Goal: Answer question/provide support: Share knowledge or assist other users

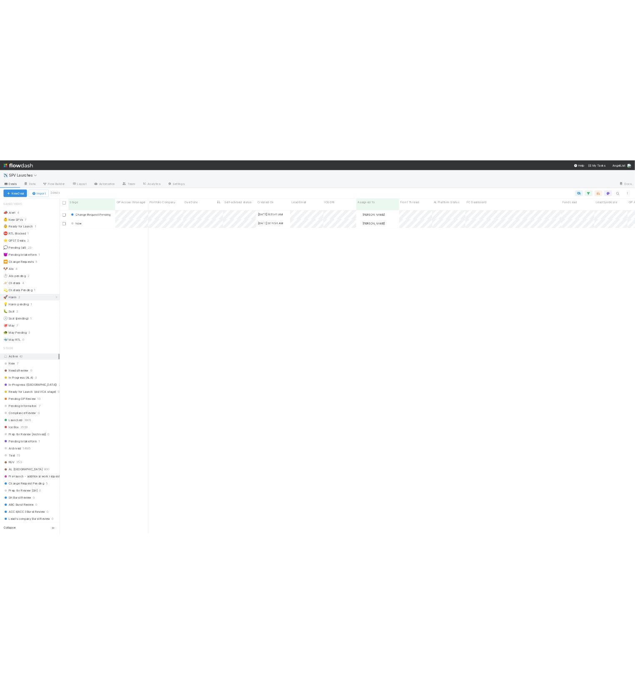
scroll to position [619, 1087]
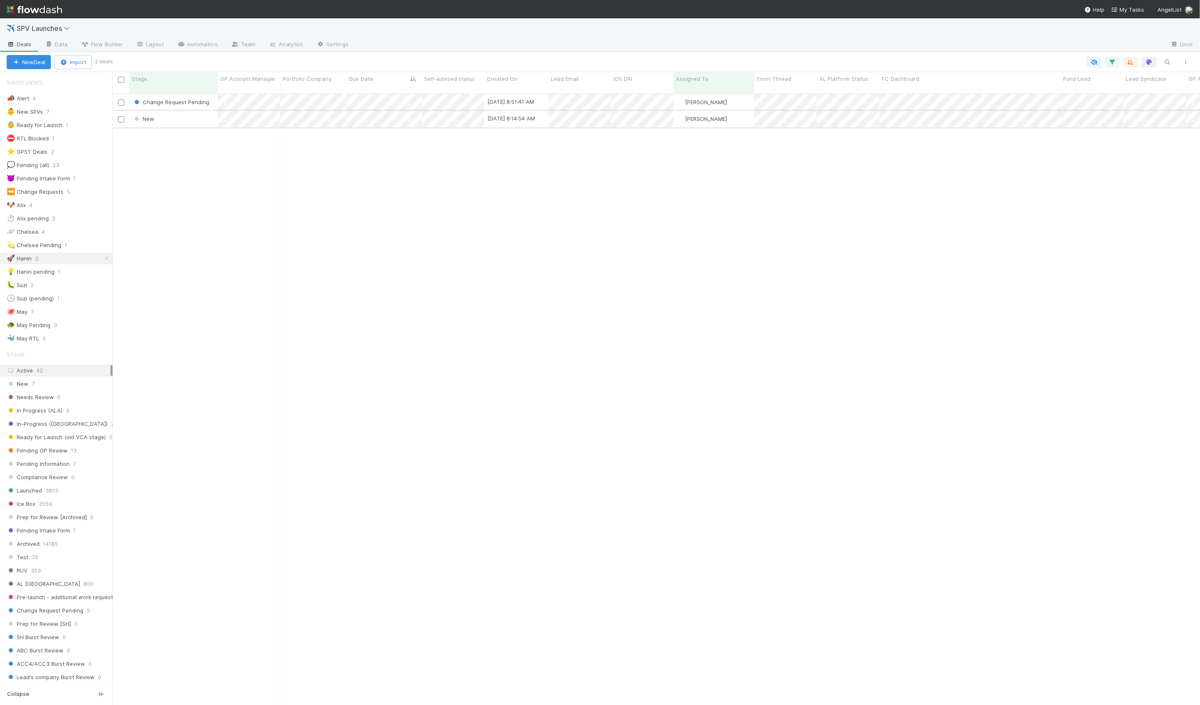
click at [202, 114] on div "New" at bounding box center [173, 119] width 88 height 16
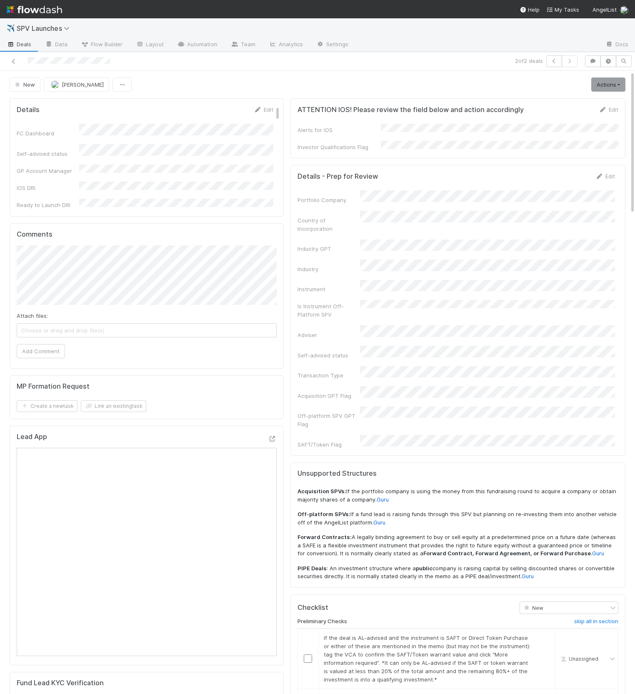
click at [303, 97] on div "ATTENTION IOS! Please review the field below and action accordingly Edit Alerts…" at bounding box center [458, 578] width 342 height 966
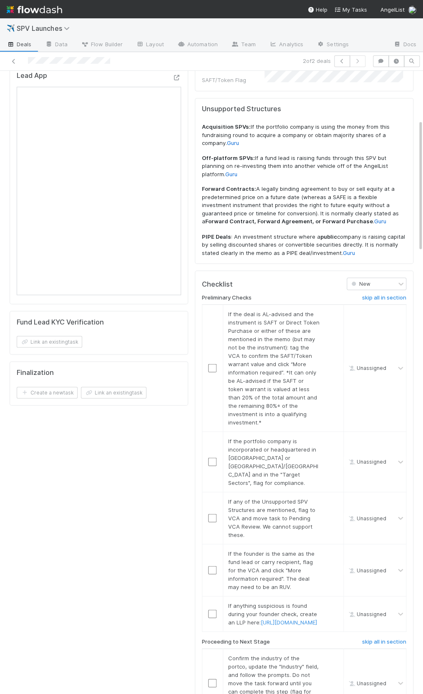
scroll to position [387, 0]
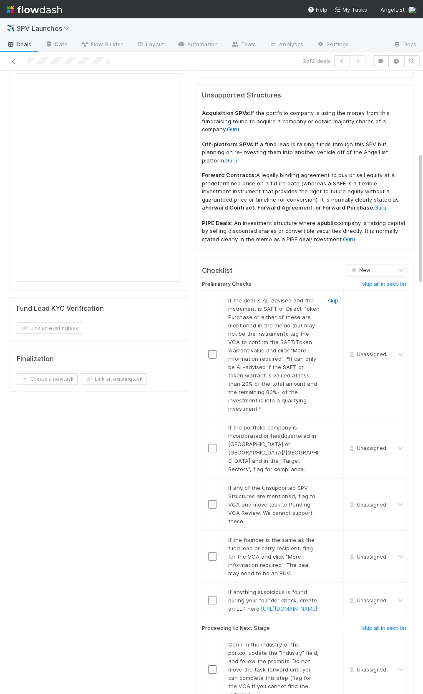
click at [333, 297] on link "skip" at bounding box center [333, 300] width 10 height 7
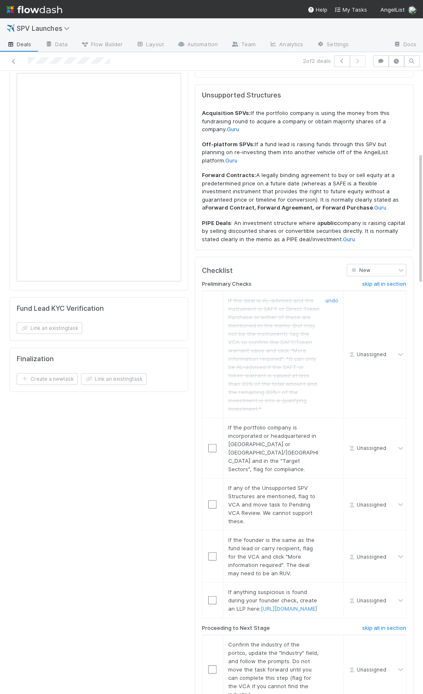
scroll to position [0, 0]
click at [328, 424] on link "skip" at bounding box center [333, 427] width 10 height 7
click at [334, 484] on link "skip" at bounding box center [333, 487] width 10 height 7
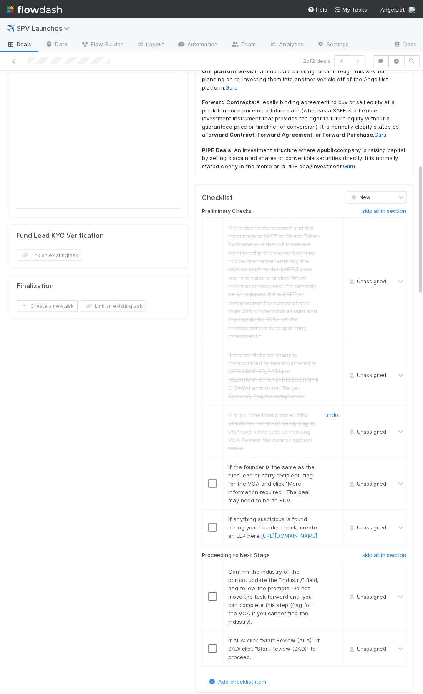
scroll to position [472, 0]
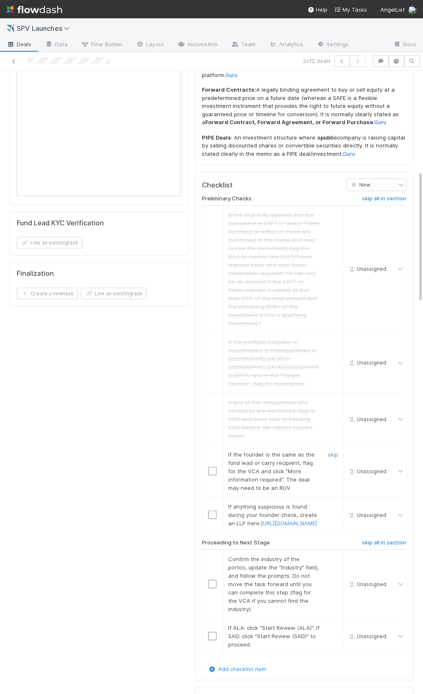
drag, startPoint x: 336, startPoint y: 387, endPoint x: 335, endPoint y: 448, distance: 60.9
click at [336, 451] on link "skip" at bounding box center [333, 454] width 10 height 7
drag, startPoint x: 333, startPoint y: 436, endPoint x: 327, endPoint y: 442, distance: 9.4
click at [333, 503] on link "skip" at bounding box center [333, 506] width 10 height 7
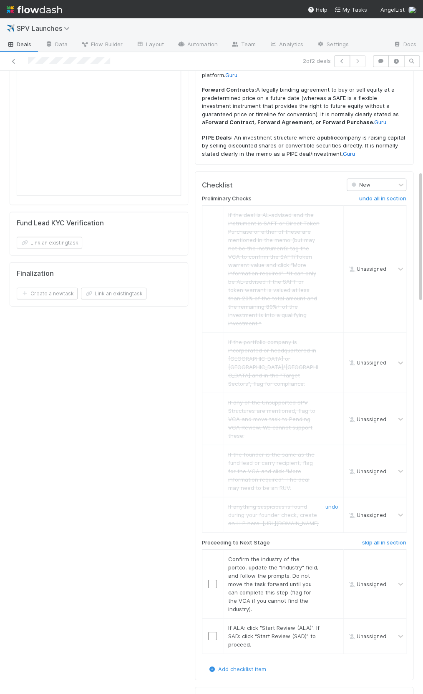
click at [212, 580] on input "checkbox" at bounding box center [212, 584] width 8 height 8
click at [213, 632] on input "checkbox" at bounding box center [212, 636] width 8 height 8
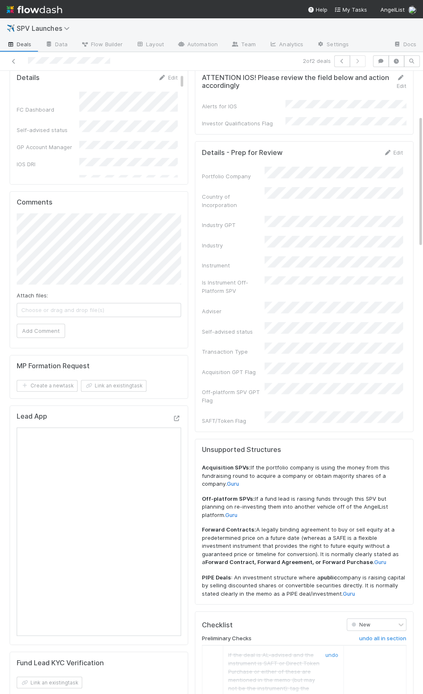
scroll to position [0, 0]
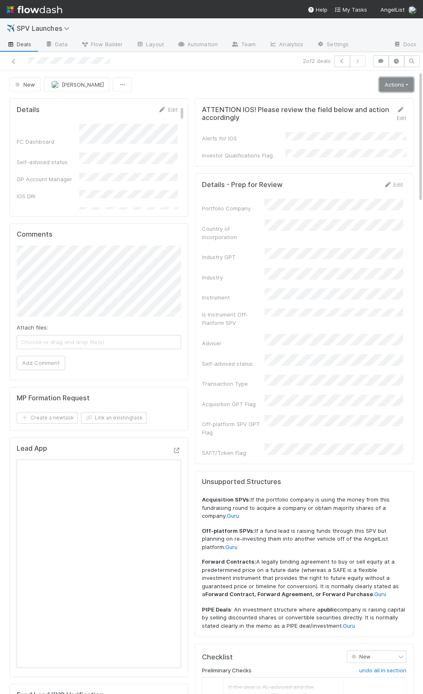
click at [388, 89] on link "Actions" at bounding box center [396, 85] width 34 height 14
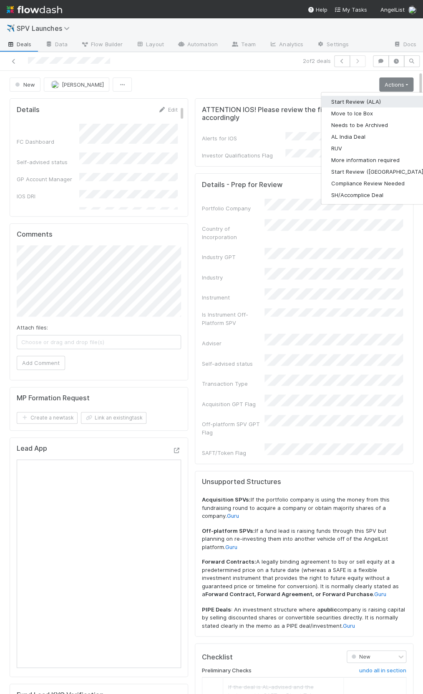
click at [382, 96] on button "Start Review (ALA)" at bounding box center [378, 102] width 114 height 12
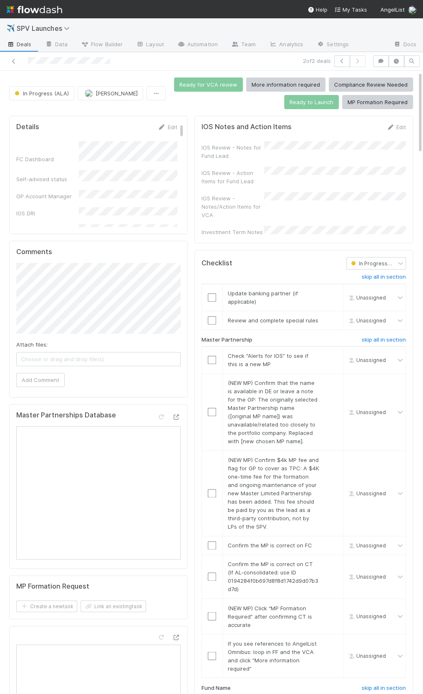
scroll to position [25, 0]
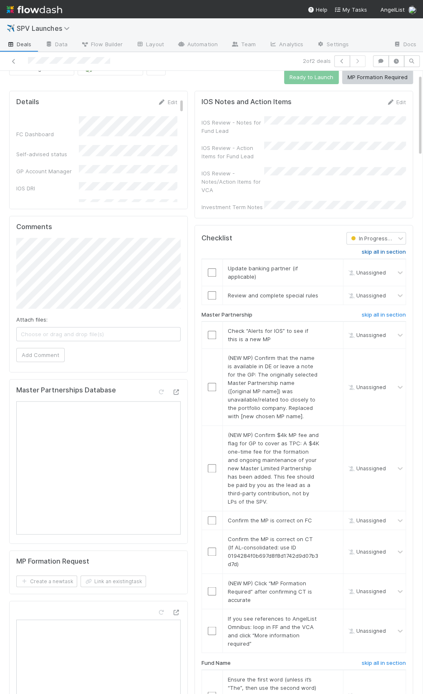
click at [383, 249] on h6 "skip all in section" at bounding box center [383, 252] width 44 height 7
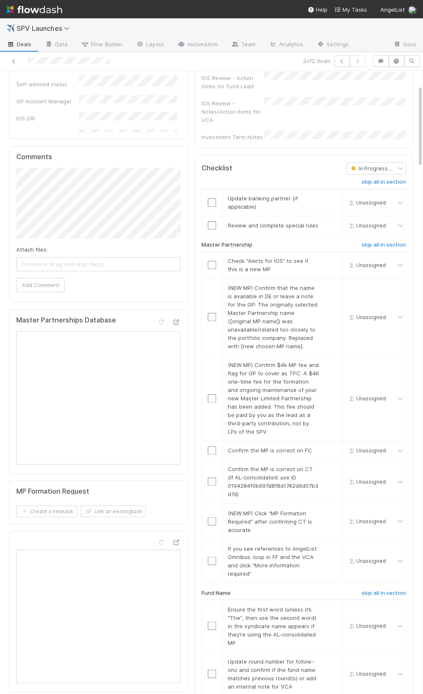
scroll to position [170, 0]
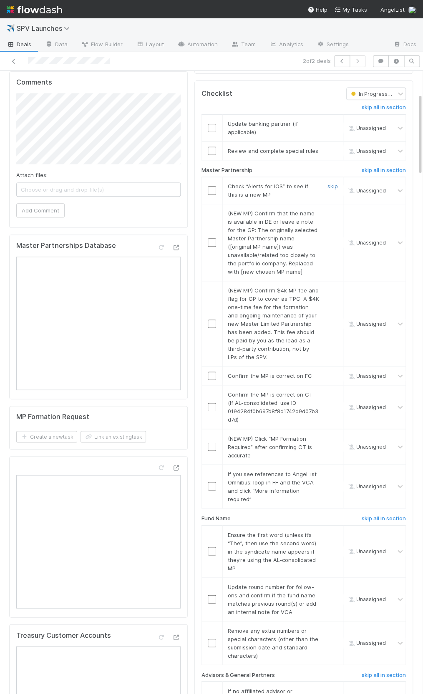
click at [336, 183] on link "skip" at bounding box center [332, 186] width 10 height 7
click at [331, 210] on link "skip" at bounding box center [332, 213] width 10 height 7
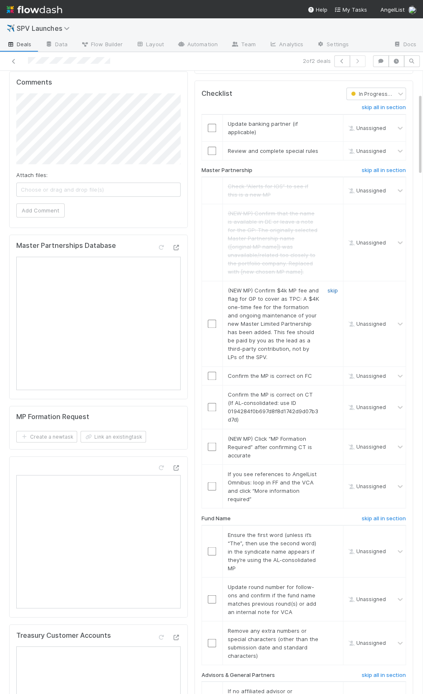
click at [332, 287] on link "skip" at bounding box center [332, 290] width 10 height 7
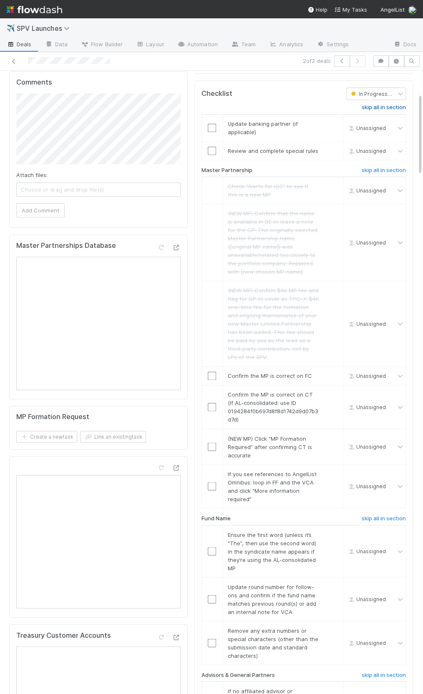
click at [384, 104] on h6 "skip all in section" at bounding box center [383, 107] width 44 height 7
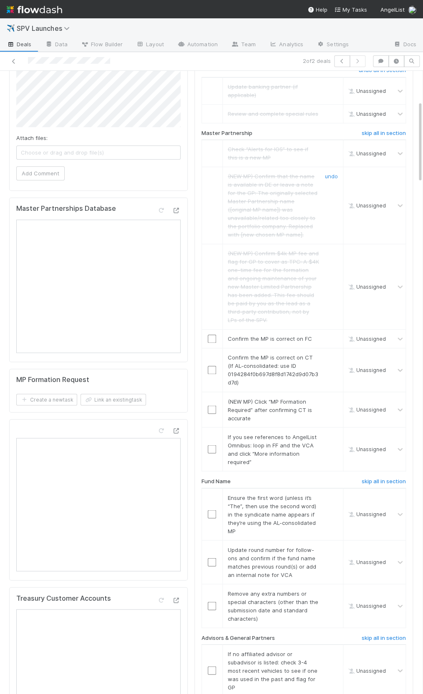
scroll to position [227, 0]
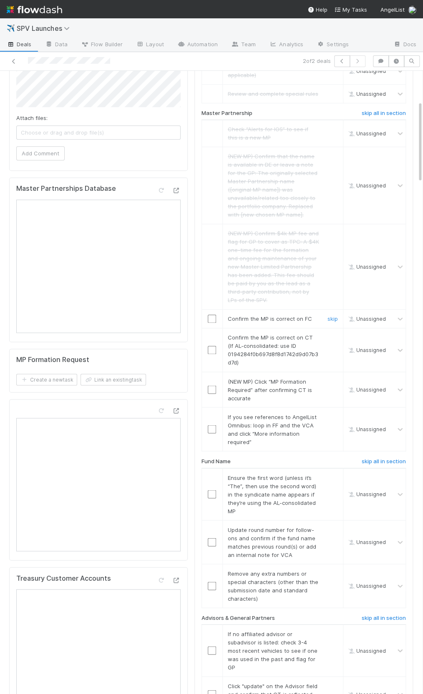
click at [214, 315] on input "checkbox" at bounding box center [212, 319] width 8 height 8
click at [209, 346] on input "checkbox" at bounding box center [212, 350] width 8 height 8
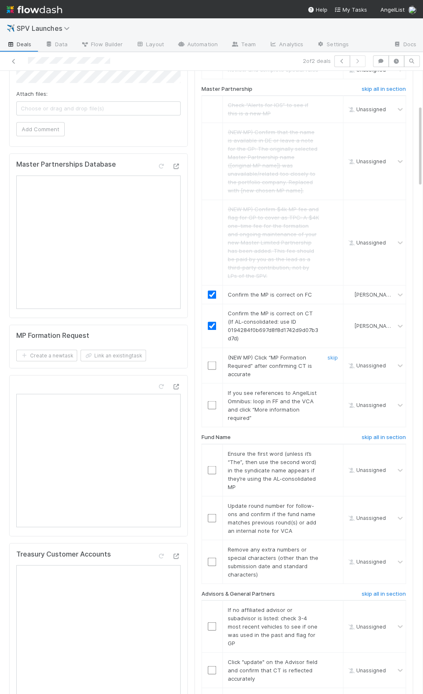
scroll to position [266, 0]
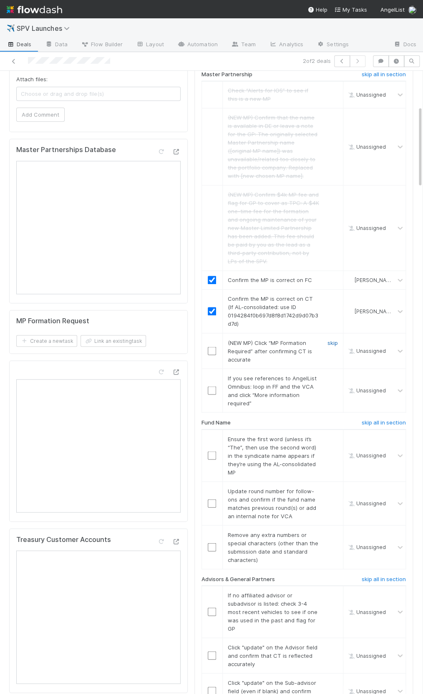
click at [330, 339] on link "skip" at bounding box center [332, 342] width 10 height 7
click at [327, 374] on div "skip" at bounding box center [331, 390] width 25 height 33
click at [329, 375] on link "skip" at bounding box center [332, 378] width 10 height 7
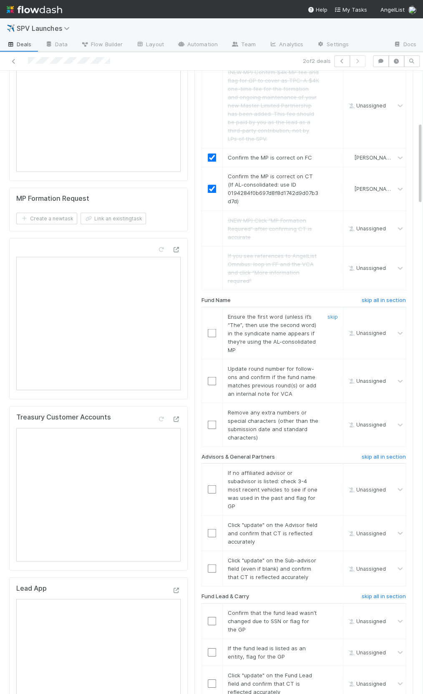
scroll to position [390, 0]
click at [384, 295] on h6 "skip all in section" at bounding box center [383, 298] width 44 height 7
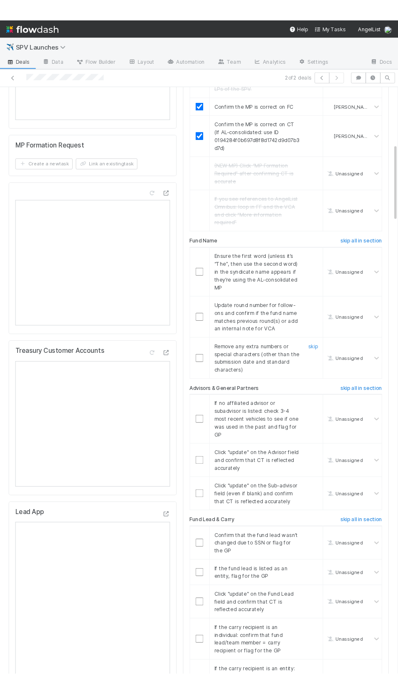
scroll to position [458, 0]
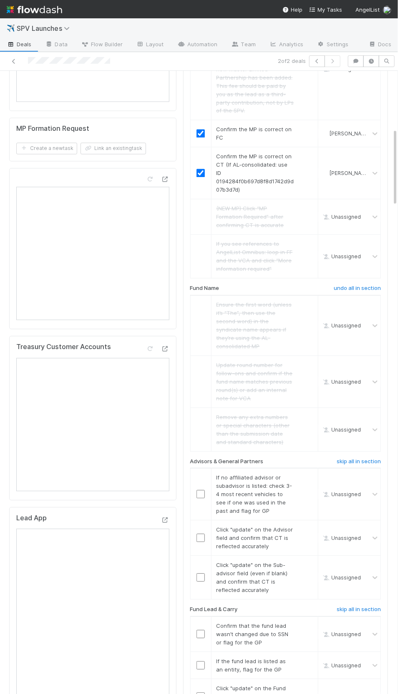
click at [52, 326] on div at bounding box center [92, 248] width 167 height 161
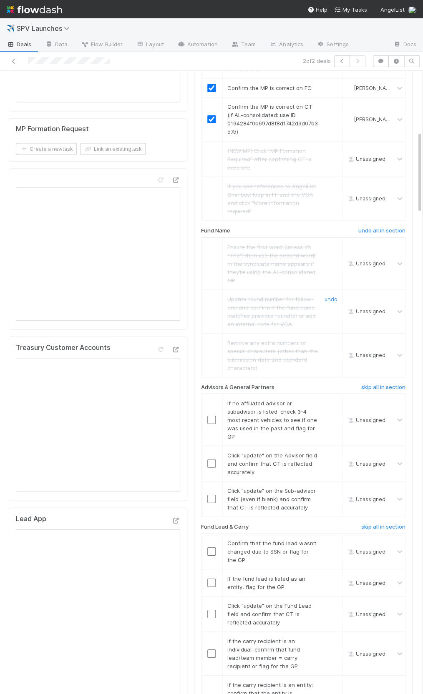
scroll to position [513, 0]
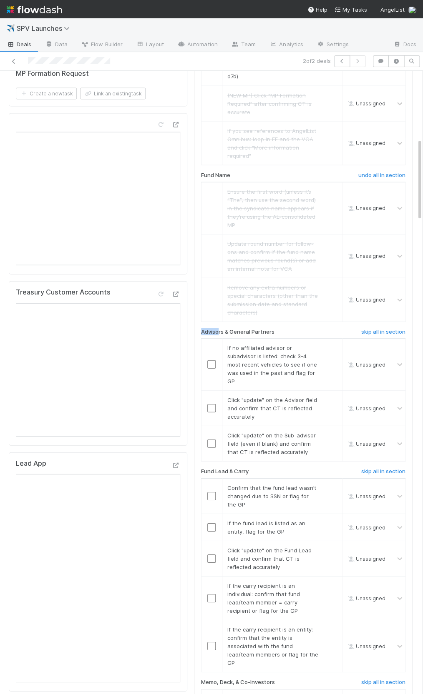
drag, startPoint x: 218, startPoint y: 319, endPoint x: 271, endPoint y: 316, distance: 52.2
drag, startPoint x: 278, startPoint y: 320, endPoint x: 223, endPoint y: 322, distance: 54.7
click at [223, 328] on div "Advisors & General Partners" at bounding box center [267, 333] width 145 height 10
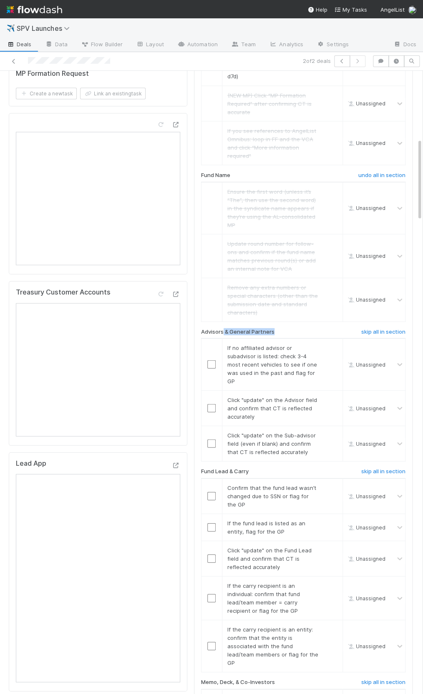
scroll to position [0, 2]
click at [261, 328] on h6 "Advisors & General Partners" at bounding box center [236, 331] width 73 height 7
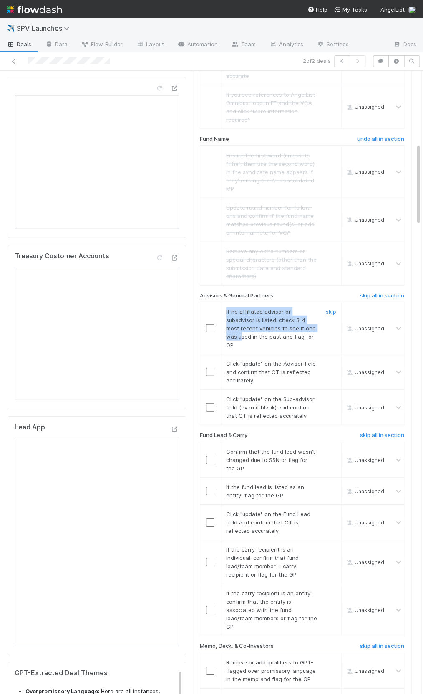
drag, startPoint x: 227, startPoint y: 301, endPoint x: 240, endPoint y: 330, distance: 31.7
click at [240, 329] on div "If no affiliated advisor or subadvisor is listed: check 3-4 most recent vehicle…" at bounding box center [269, 329] width 98 height 42
click at [240, 332] on div "If no affiliated advisor or subadvisor is listed: check 3-4 most recent vehicle…" at bounding box center [269, 329] width 98 height 42
drag, startPoint x: 230, startPoint y: 318, endPoint x: 226, endPoint y: 303, distance: 16.1
click at [226, 308] on div "If no affiliated advisor or subadvisor is listed: check 3-4 most recent vehicle…" at bounding box center [269, 329] width 98 height 42
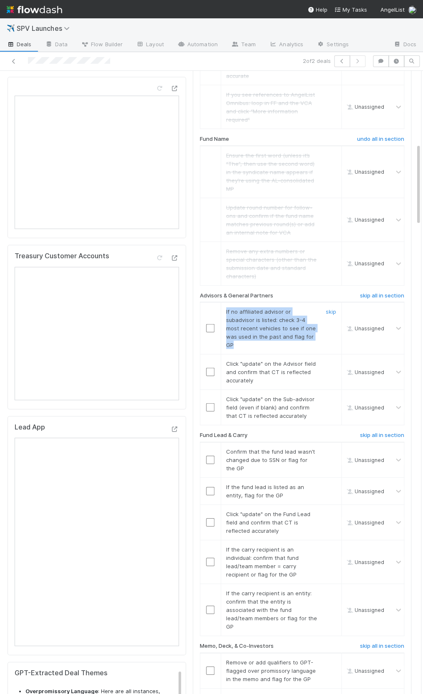
click at [226, 308] on span "If no affiliated advisor or subadvisor is listed: check 3-4 most recent vehicle…" at bounding box center [271, 328] width 90 height 40
click at [211, 324] on input "checkbox" at bounding box center [210, 328] width 8 height 8
click at [208, 366] on td at bounding box center [210, 372] width 21 height 35
click at [208, 368] on input "checkbox" at bounding box center [210, 372] width 8 height 8
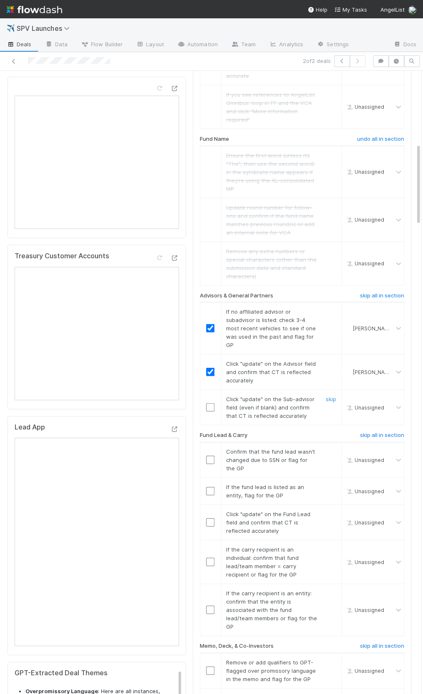
click at [212, 404] on input "checkbox" at bounding box center [210, 408] width 8 height 8
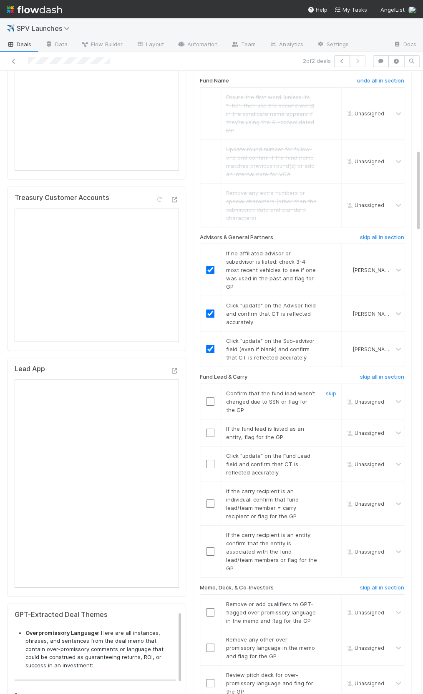
scroll to position [619, 0]
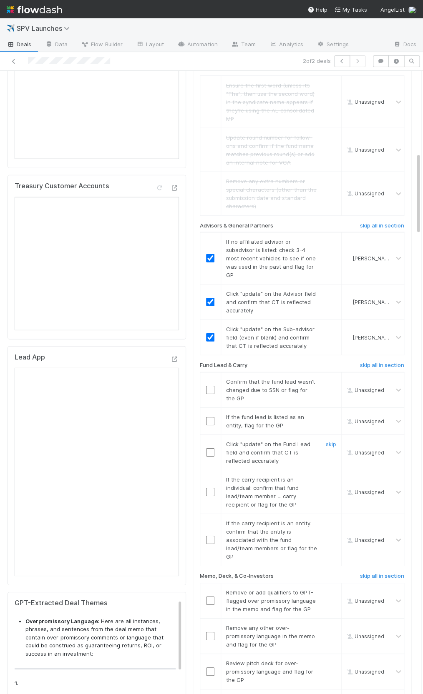
click at [211, 449] on input "checkbox" at bounding box center [210, 453] width 8 height 8
drag, startPoint x: 238, startPoint y: 369, endPoint x: 240, endPoint y: 382, distance: 12.7
click at [240, 382] on span "Confirm that the fund lead wasn’t changed due to SSN or flag for the GP" at bounding box center [270, 390] width 89 height 23
click at [240, 387] on div "Confirm that the fund lead wasn’t changed due to SSN or flag for the GP" at bounding box center [269, 390] width 98 height 25
drag, startPoint x: 240, startPoint y: 389, endPoint x: 230, endPoint y: 374, distance: 18.3
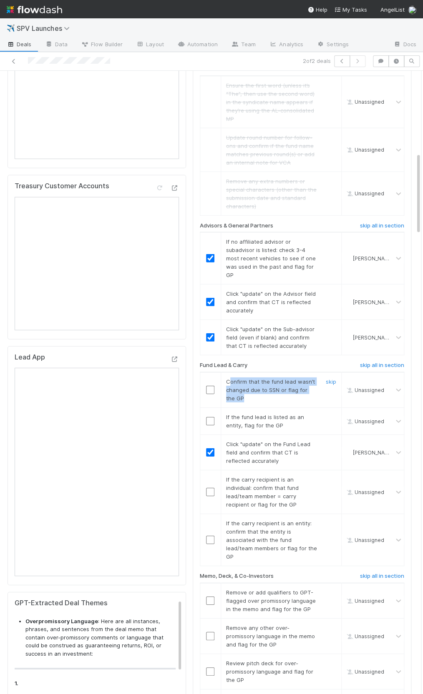
click at [230, 378] on div "Confirm that the fund lead wasn’t changed due to SSN or flag for the GP" at bounding box center [269, 390] width 98 height 25
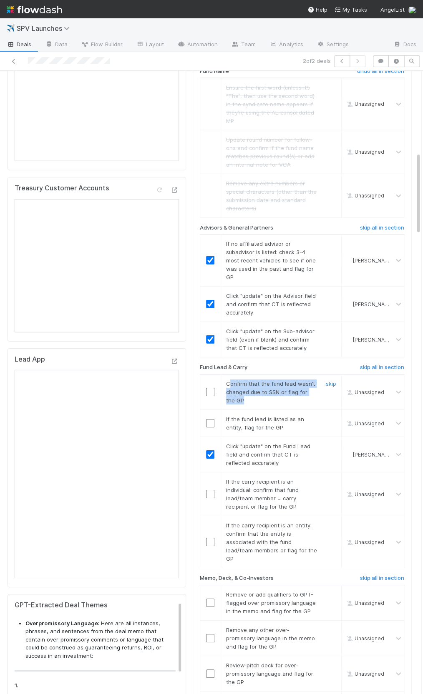
click at [230, 381] on span "Confirm that the fund lead wasn’t changed due to SSN or flag for the GP" at bounding box center [270, 392] width 89 height 23
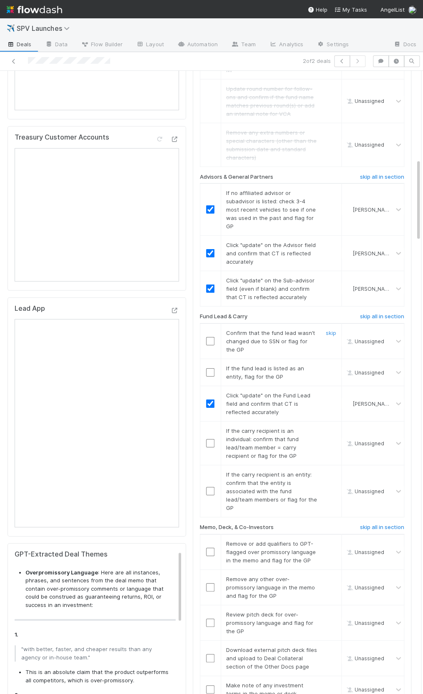
click at [208, 337] on input "checkbox" at bounding box center [210, 341] width 8 height 8
click at [332, 365] on link "skip" at bounding box center [331, 368] width 10 height 7
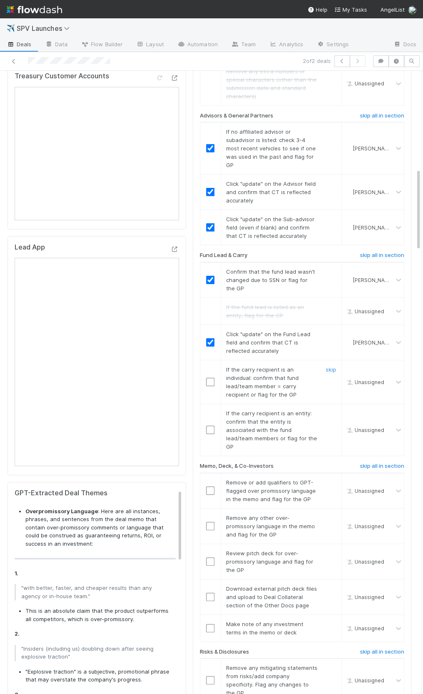
scroll to position [760, 0]
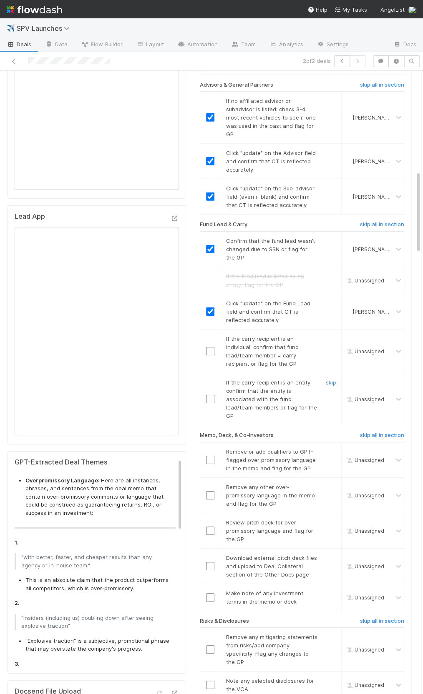
click at [203, 395] on div at bounding box center [210, 399] width 20 height 8
click at [211, 395] on input "checkbox" at bounding box center [210, 399] width 8 height 8
click at [326, 336] on link "skip" at bounding box center [331, 339] width 10 height 7
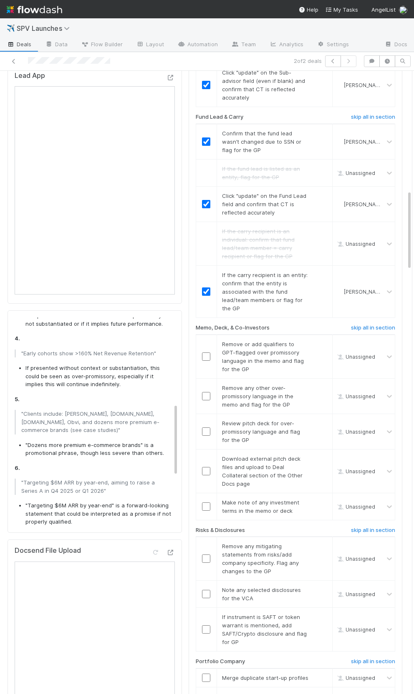
scroll to position [948, 0]
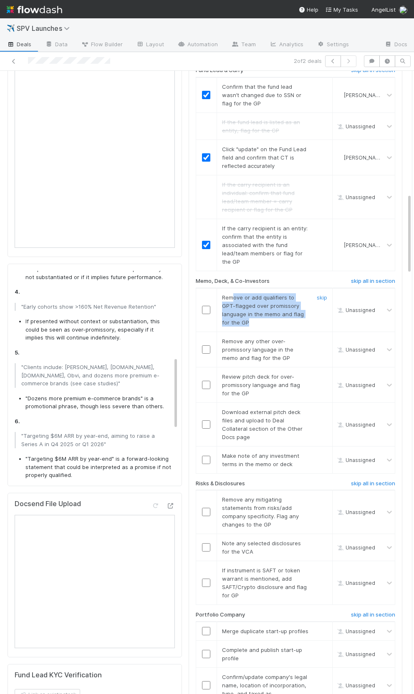
drag, startPoint x: 232, startPoint y: 275, endPoint x: 259, endPoint y: 301, distance: 37.7
click at [259, 301] on div "Remove or add qualifiers to GPT-flagged over promissory language in the memo an…" at bounding box center [262, 309] width 93 height 33
drag, startPoint x: 205, startPoint y: 290, endPoint x: 209, endPoint y: 329, distance: 38.9
click at [205, 306] on input "checkbox" at bounding box center [206, 310] width 8 height 8
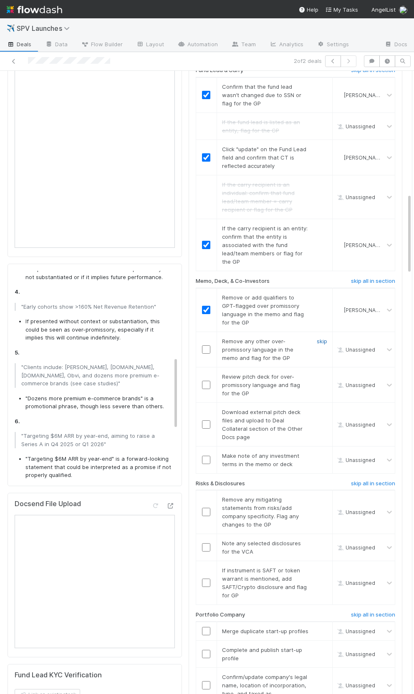
click at [324, 338] on link "skip" at bounding box center [321, 341] width 10 height 7
click at [204, 381] on input "checkbox" at bounding box center [206, 385] width 8 height 8
click at [327, 408] on div "skip" at bounding box center [320, 424] width 25 height 33
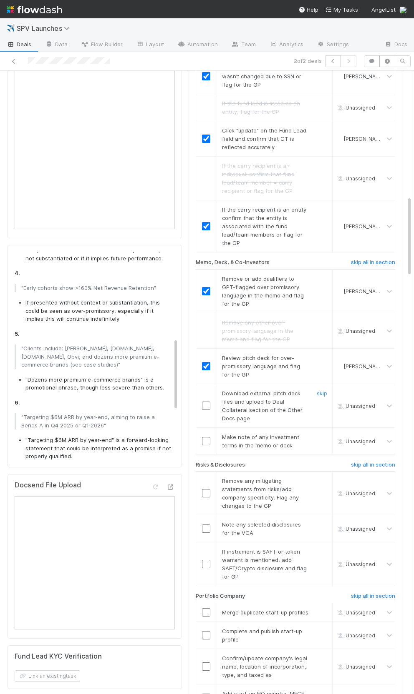
click at [325, 389] on div "skip" at bounding box center [320, 405] width 25 height 33
click at [322, 390] on link "skip" at bounding box center [321, 393] width 10 height 7
click at [209, 437] on input "checkbox" at bounding box center [206, 441] width 8 height 8
click at [204, 437] on input "checkbox" at bounding box center [206, 441] width 8 height 8
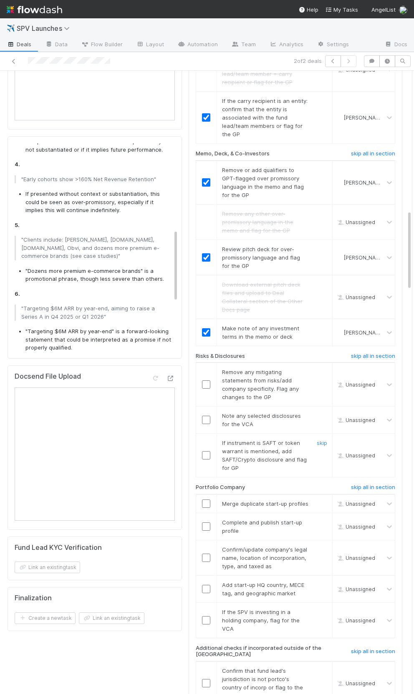
scroll to position [1158, 0]
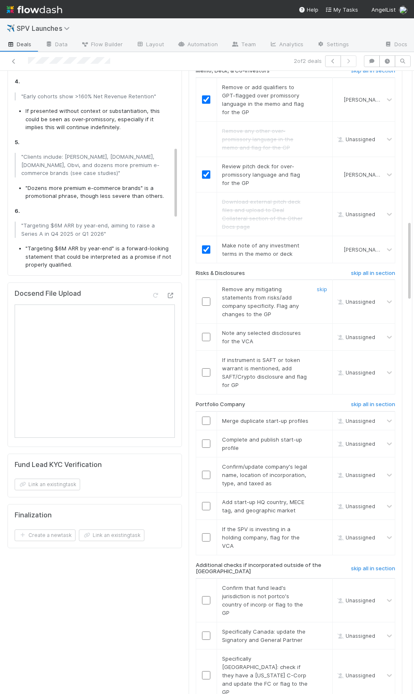
click at [203, 298] on input "checkbox" at bounding box center [206, 302] width 8 height 8
click at [355, 270] on h6 "skip all in section" at bounding box center [373, 273] width 44 height 7
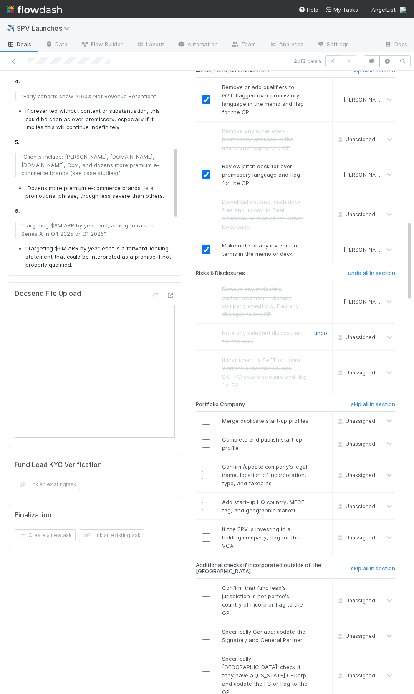
click at [318, 330] on link "undo" at bounding box center [320, 333] width 13 height 7
click at [207, 333] on input "checkbox" at bounding box center [206, 337] width 8 height 8
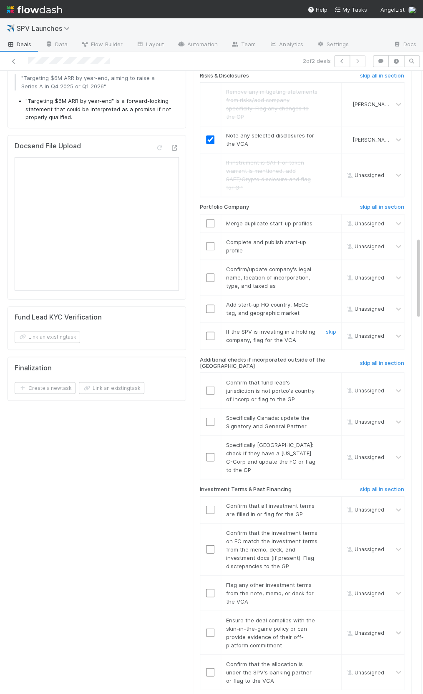
scroll to position [1175, 0]
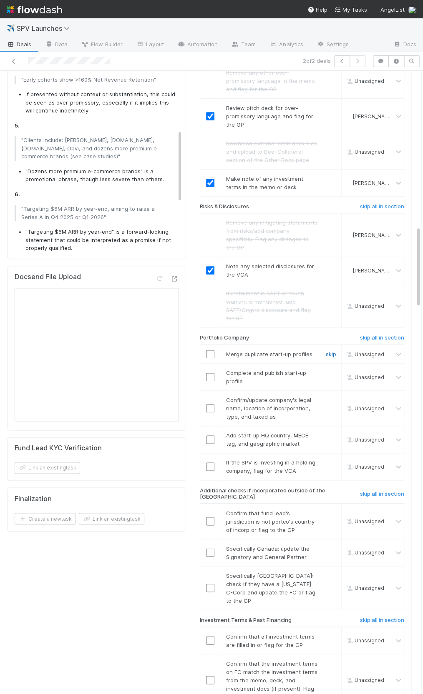
click at [326, 351] on link "skip" at bounding box center [331, 354] width 10 height 7
click at [208, 373] on input "checkbox" at bounding box center [210, 377] width 8 height 8
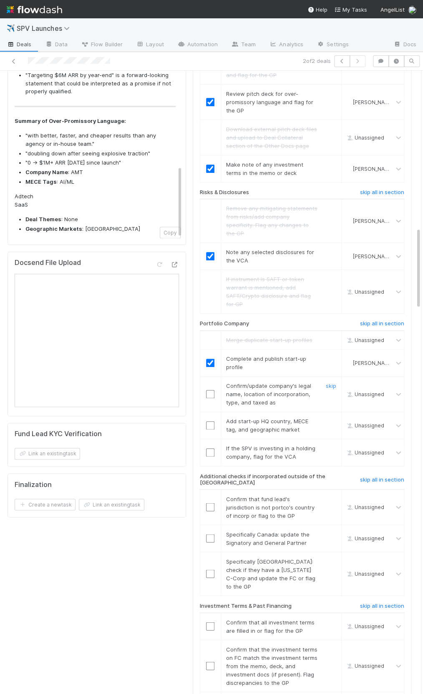
scroll to position [1198, 0]
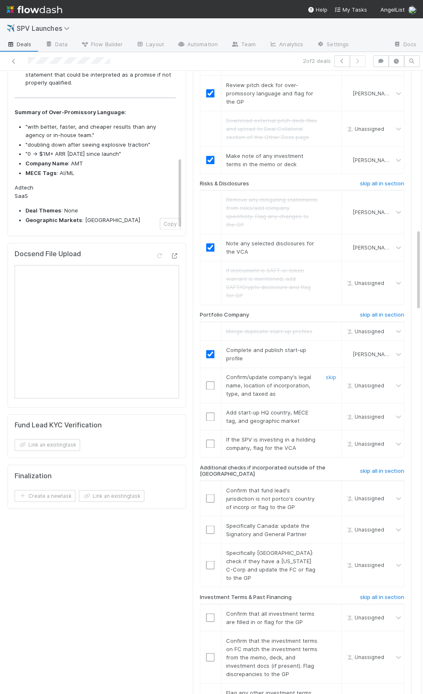
click at [210, 381] on input "checkbox" at bounding box center [210, 385] width 8 height 8
click at [208, 413] on input "checkbox" at bounding box center [210, 417] width 8 height 8
click at [334, 436] on link "skip" at bounding box center [331, 439] width 10 height 7
click at [211, 413] on input "checkbox" at bounding box center [210, 417] width 8 height 8
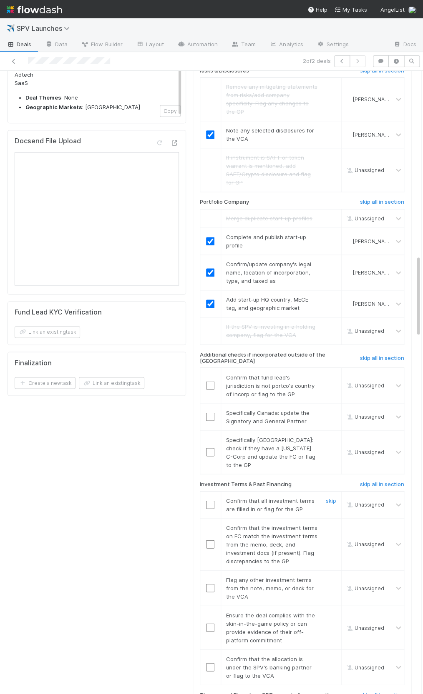
scroll to position [1434, 0]
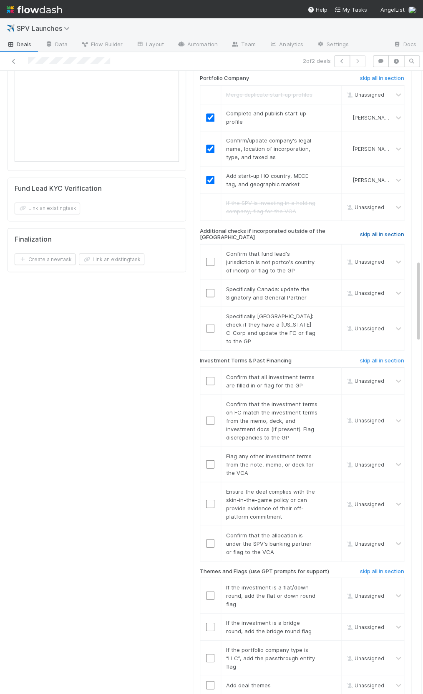
click at [376, 231] on h6 "skip all in section" at bounding box center [382, 234] width 44 height 7
click at [367, 231] on h6 "skip all in section" at bounding box center [382, 234] width 44 height 7
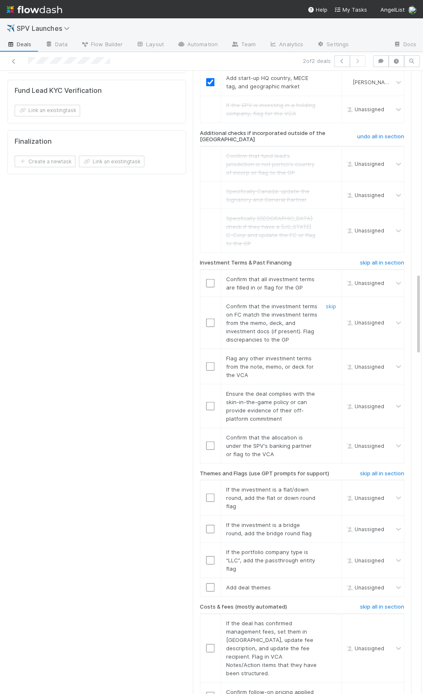
scroll to position [1533, 0]
click at [209, 278] on input "checkbox" at bounding box center [210, 282] width 8 height 8
click at [210, 318] on input "checkbox" at bounding box center [210, 322] width 8 height 8
click at [329, 354] on link "skip" at bounding box center [331, 357] width 10 height 7
click at [204, 401] on div at bounding box center [210, 405] width 20 height 8
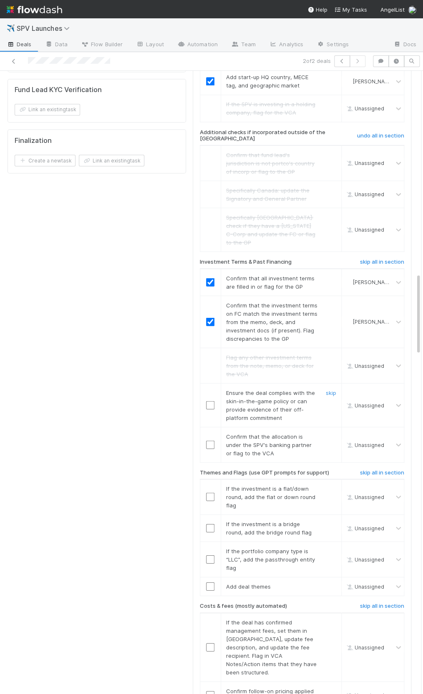
drag, startPoint x: 209, startPoint y: 366, endPoint x: 207, endPoint y: 384, distance: 18.0
click at [208, 401] on input "checkbox" at bounding box center [210, 405] width 8 height 8
click at [206, 441] on input "checkbox" at bounding box center [210, 445] width 8 height 8
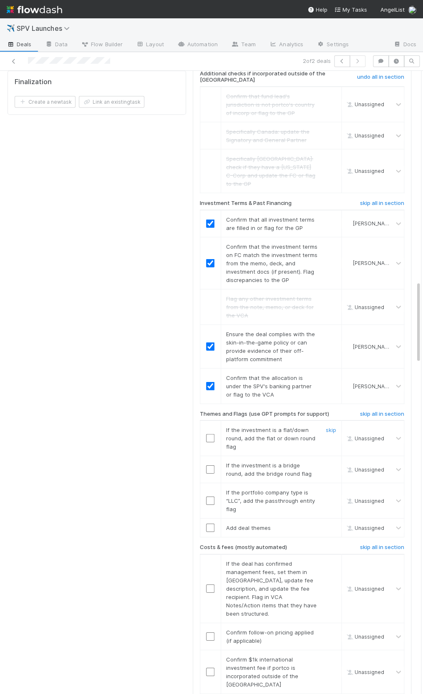
scroll to position [1594, 0]
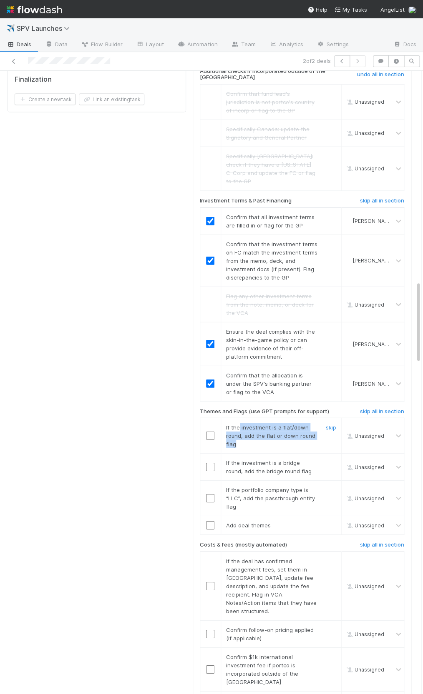
drag, startPoint x: 238, startPoint y: 390, endPoint x: 240, endPoint y: 402, distance: 12.2
click at [240, 424] on div "If the investment is a flat/down round, add the flat or down round flag" at bounding box center [269, 436] width 98 height 25
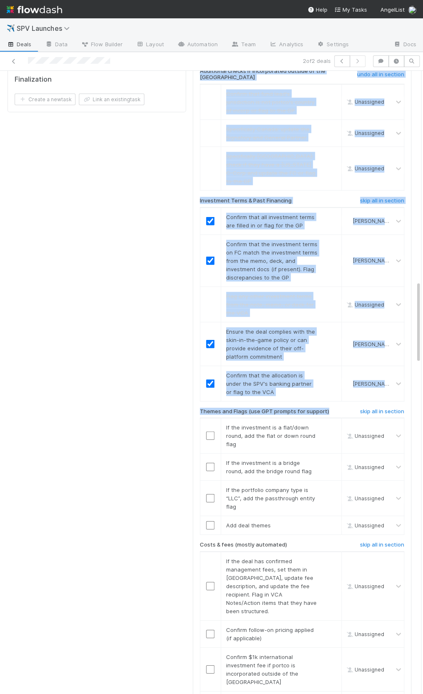
drag, startPoint x: 327, startPoint y: 371, endPoint x: 183, endPoint y: 368, distance: 144.3
click at [205, 409] on h6 "Themes and Flags (use GPT prompts for support)" at bounding box center [264, 412] width 129 height 7
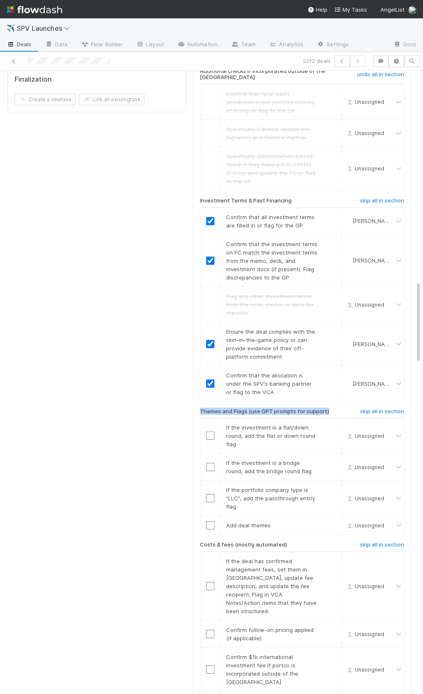
drag, startPoint x: 201, startPoint y: 374, endPoint x: 317, endPoint y: 378, distance: 116.4
click at [317, 409] on div "Themes and Flags (use GPT prompts for support)" at bounding box center [265, 414] width 145 height 10
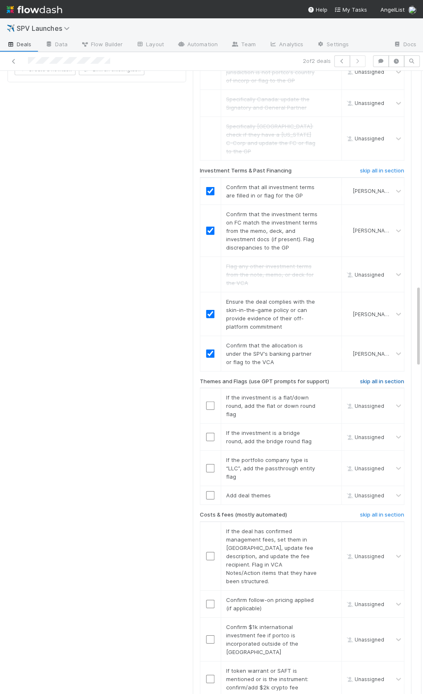
click at [367, 379] on h6 "skip all in section" at bounding box center [382, 382] width 44 height 7
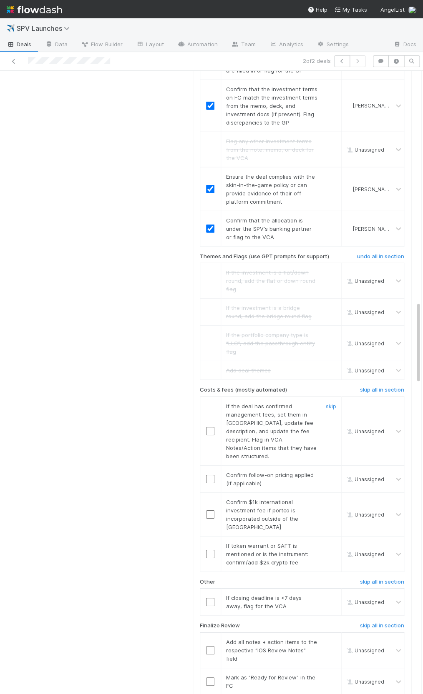
scroll to position [1780, 0]
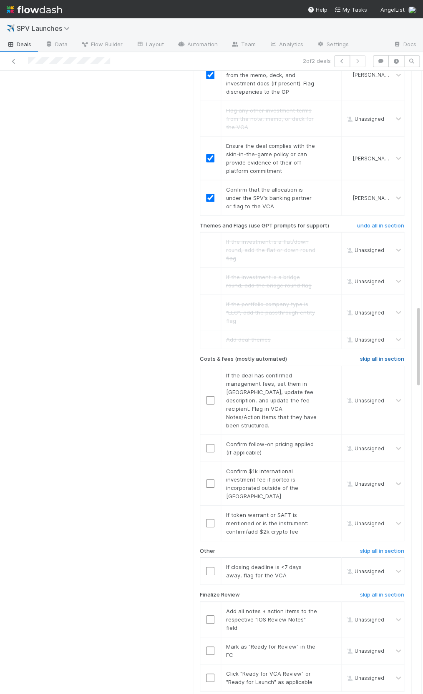
click at [369, 356] on h6 "skip all in section" at bounding box center [382, 359] width 44 height 7
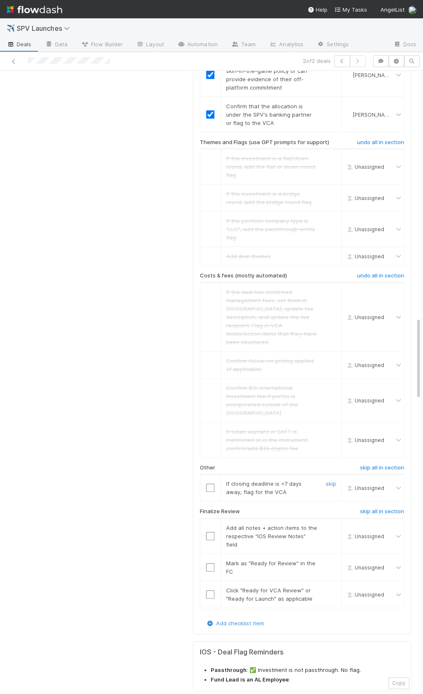
scroll to position [1869, 0]
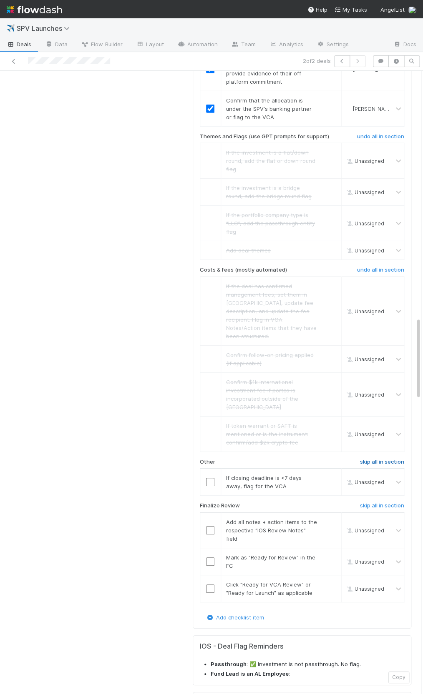
click at [372, 459] on link "skip all in section" at bounding box center [382, 464] width 44 height 10
drag, startPoint x: 209, startPoint y: 469, endPoint x: 210, endPoint y: 489, distance: 19.6
click at [209, 526] on input "checkbox" at bounding box center [210, 530] width 8 height 8
click at [210, 548] on td at bounding box center [210, 561] width 21 height 27
click at [211, 558] on input "checkbox" at bounding box center [210, 562] width 8 height 8
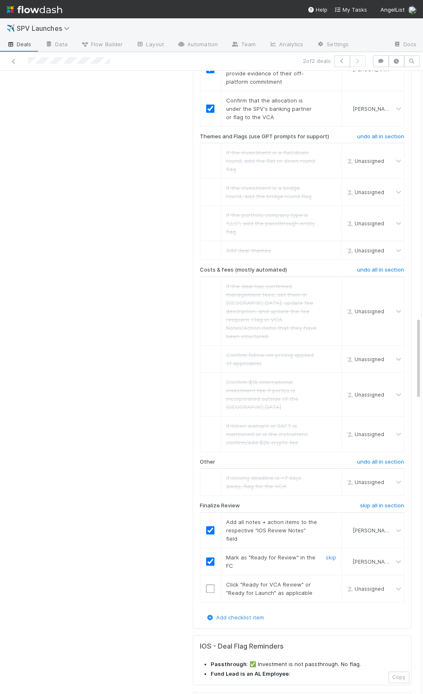
click at [207, 585] on input "checkbox" at bounding box center [210, 589] width 8 height 8
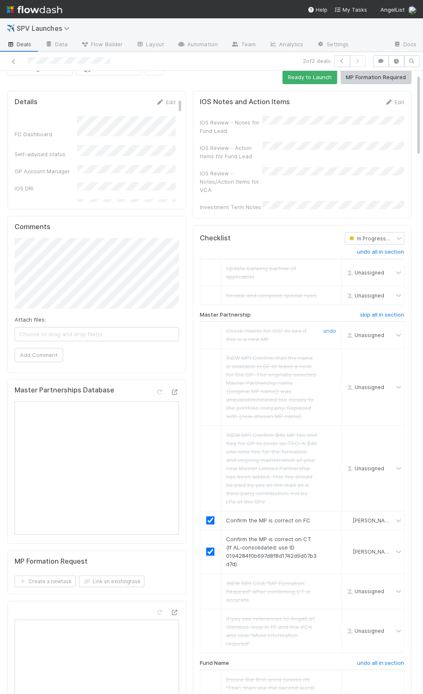
scroll to position [0, 0]
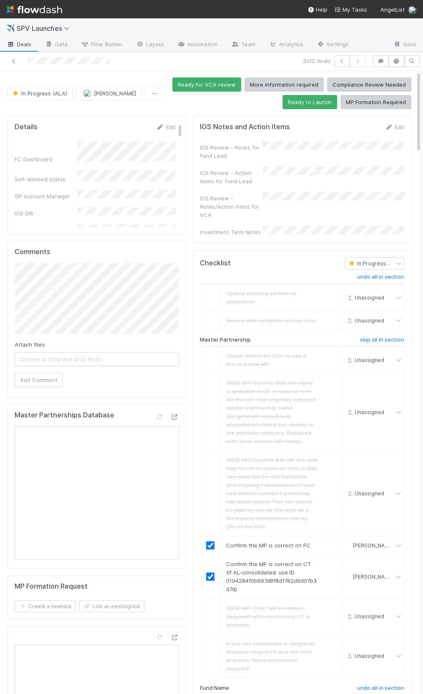
click at [397, 123] on div "Edit" at bounding box center [394, 127] width 20 height 8
click at [396, 124] on link "Edit" at bounding box center [394, 127] width 20 height 7
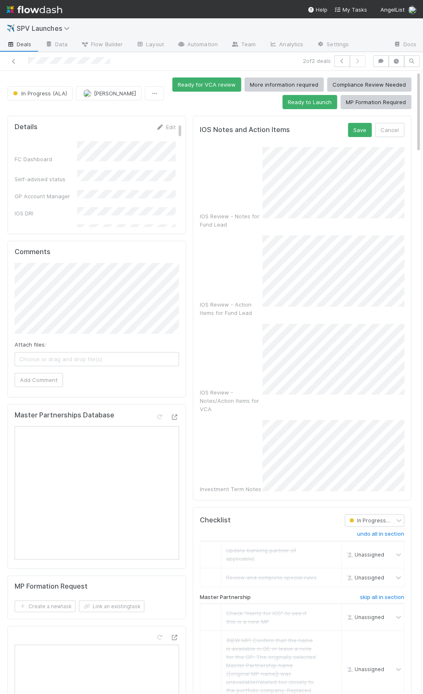
click at [238, 198] on div "IOS Review - Notes for Fund Lead" at bounding box center [302, 188] width 204 height 82
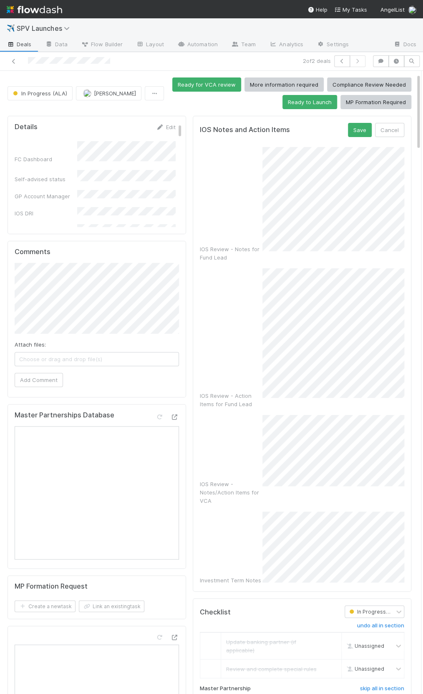
scroll to position [40, 0]
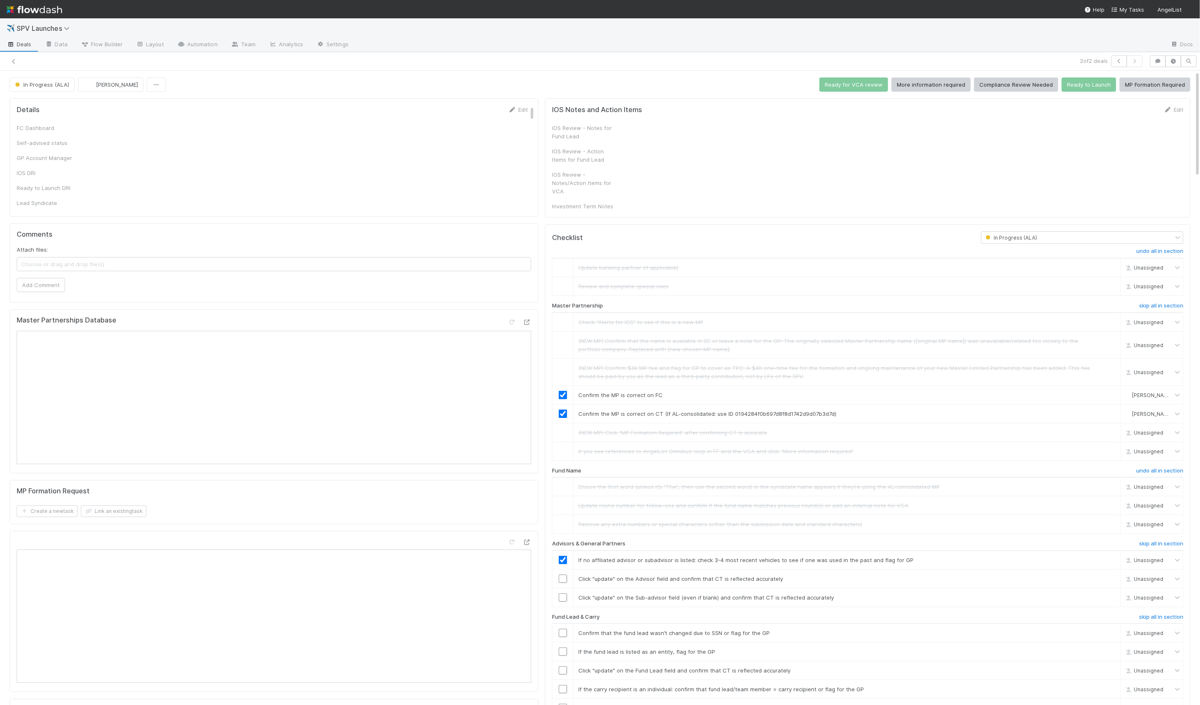
checkbox input "true"
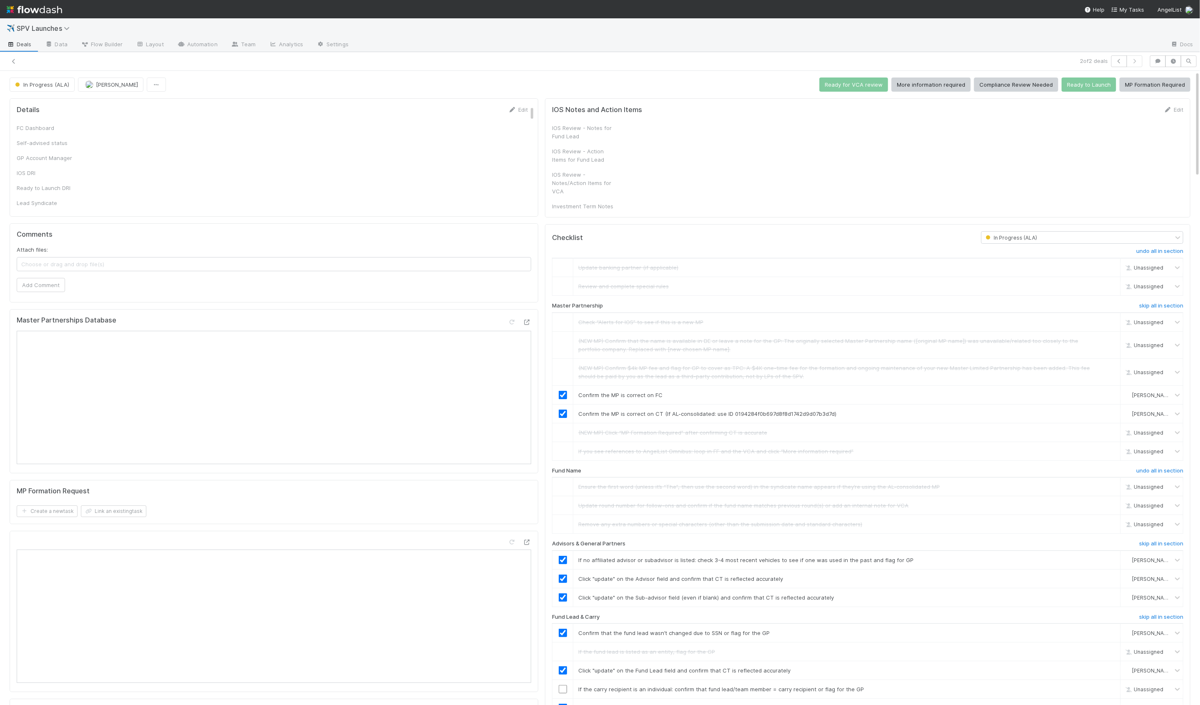
checkbox input "true"
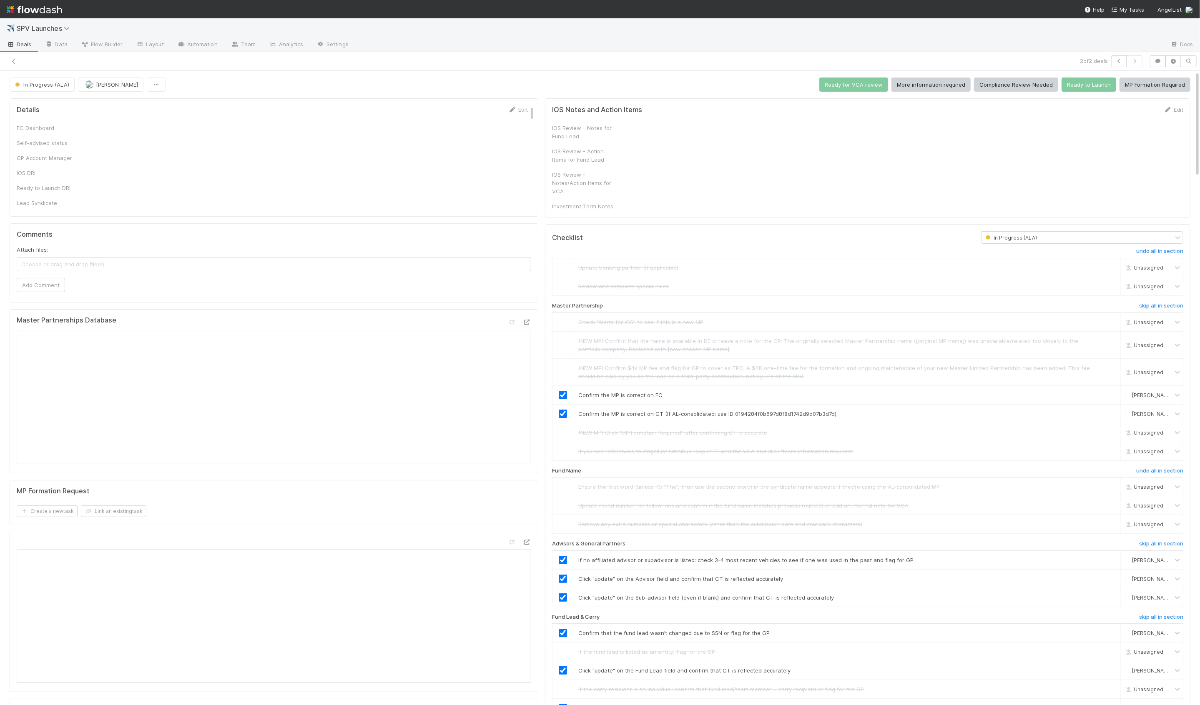
checkbox input "true"
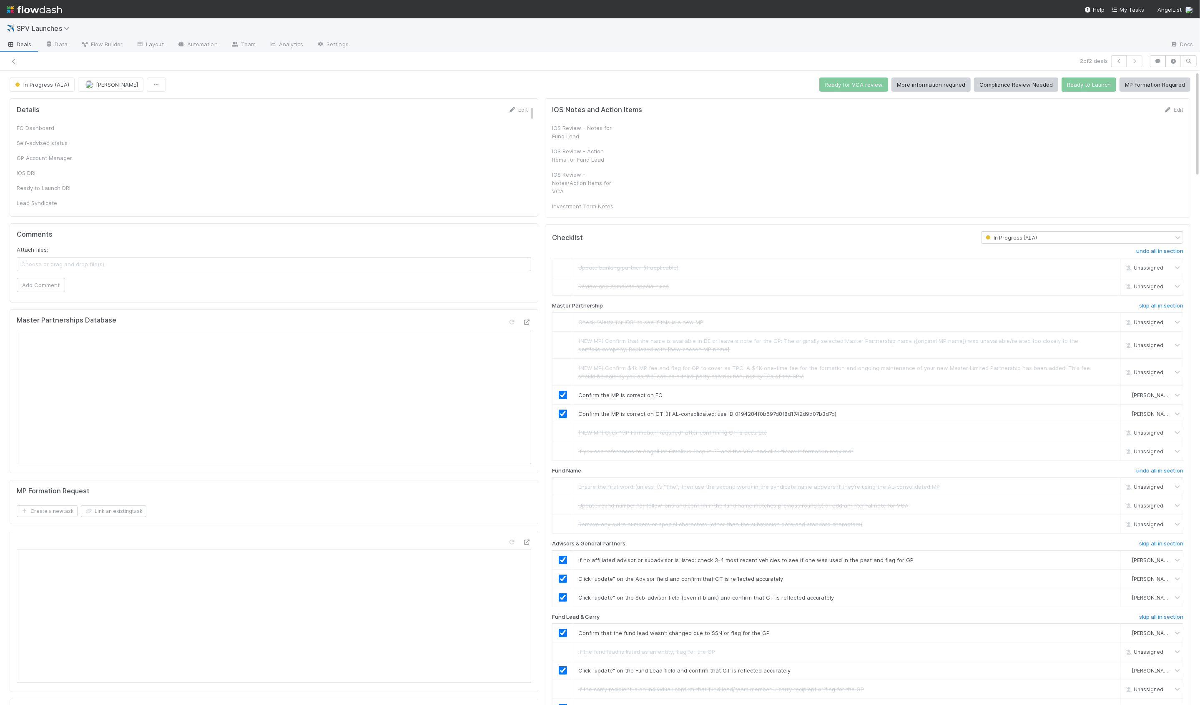
checkbox input "true"
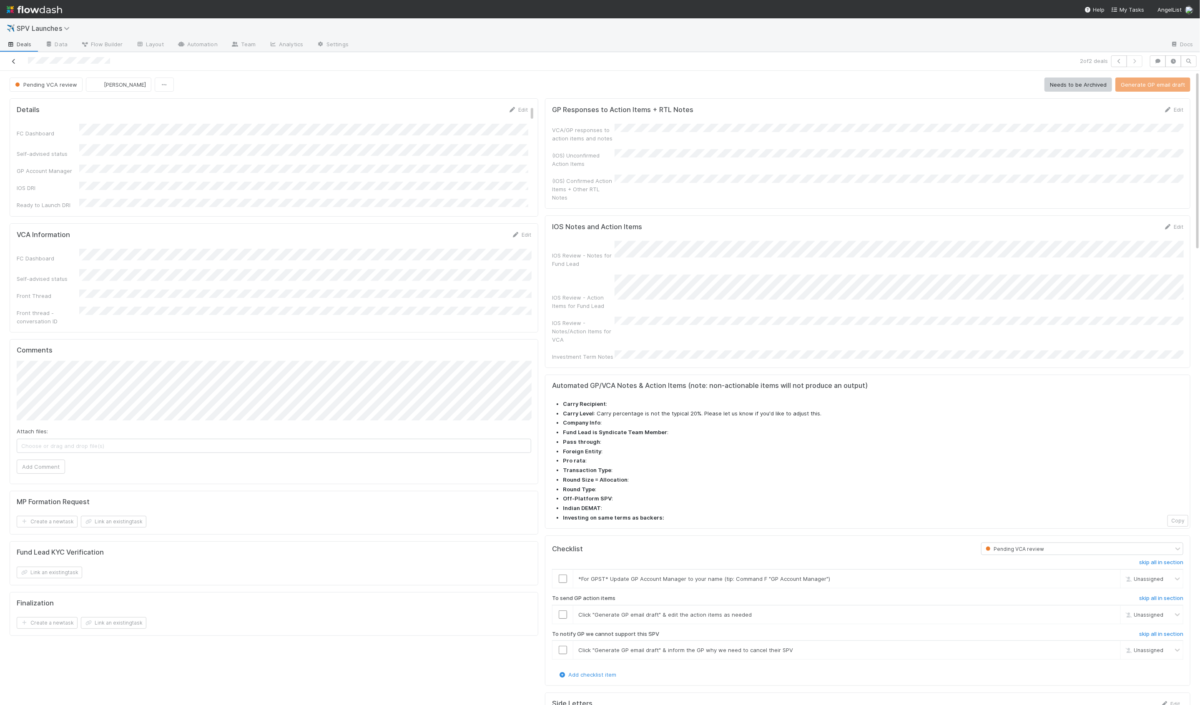
click at [12, 56] on div at bounding box center [289, 61] width 573 height 12
click at [13, 59] on icon at bounding box center [14, 61] width 8 height 5
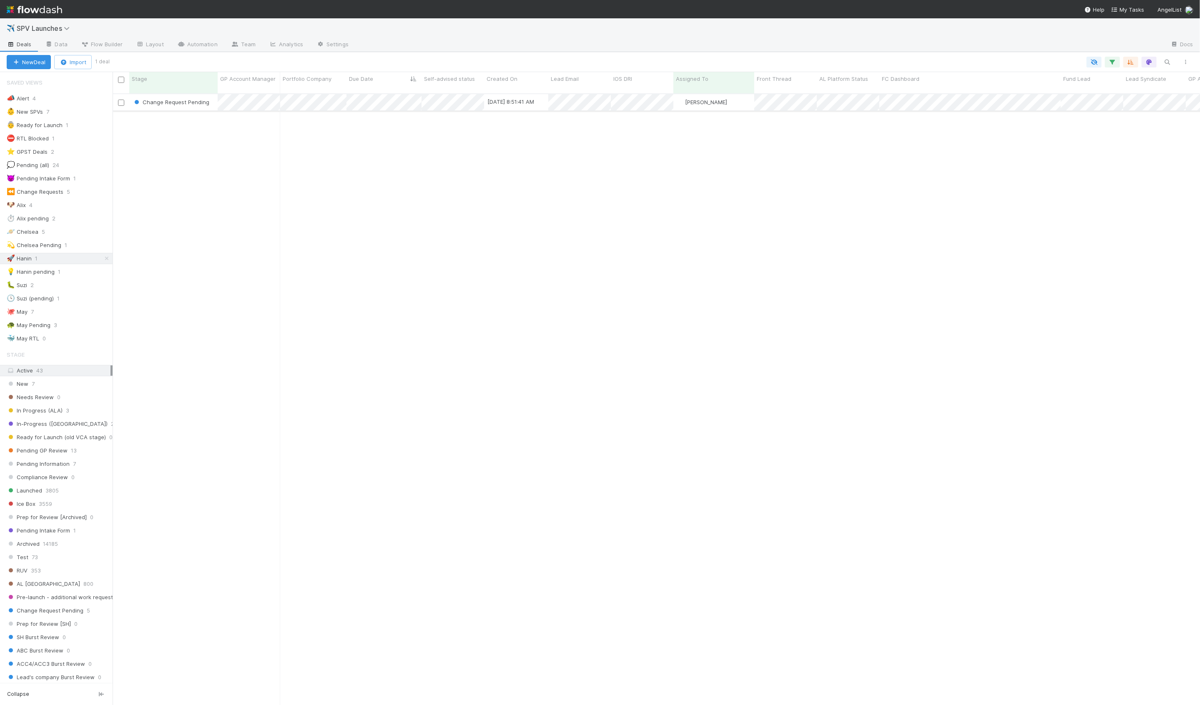
click at [217, 98] on div "Change Request Pending" at bounding box center [173, 102] width 88 height 16
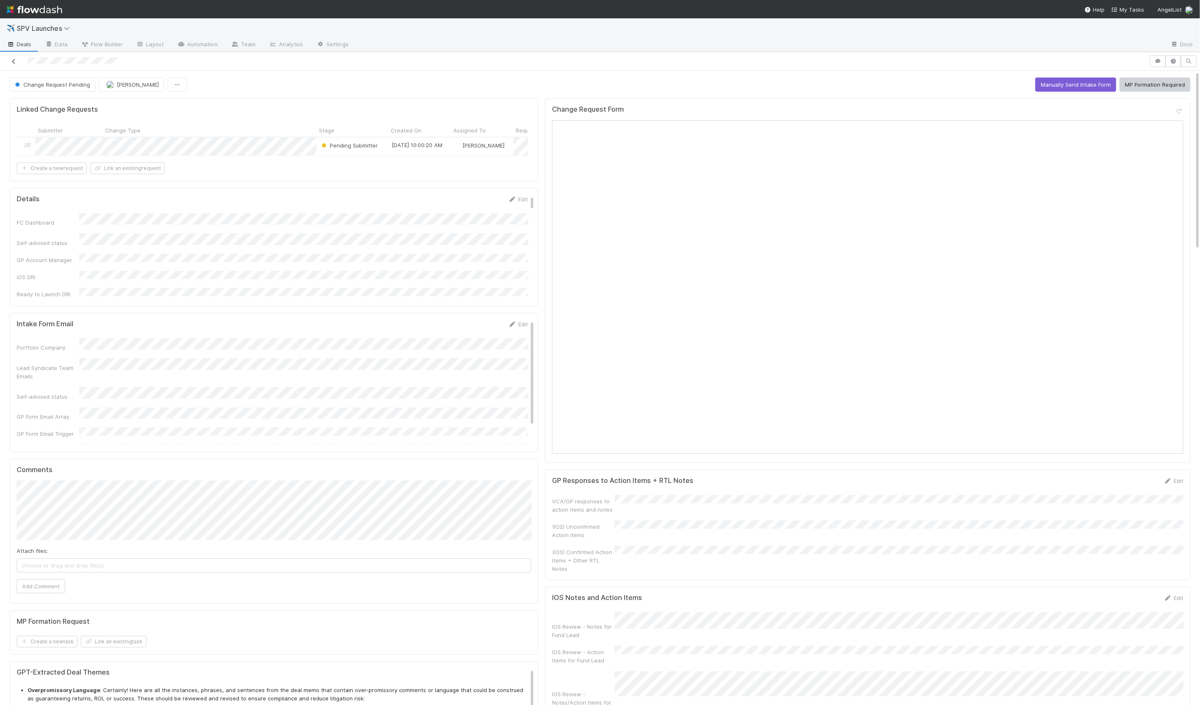
click at [17, 59] on icon at bounding box center [14, 61] width 8 height 5
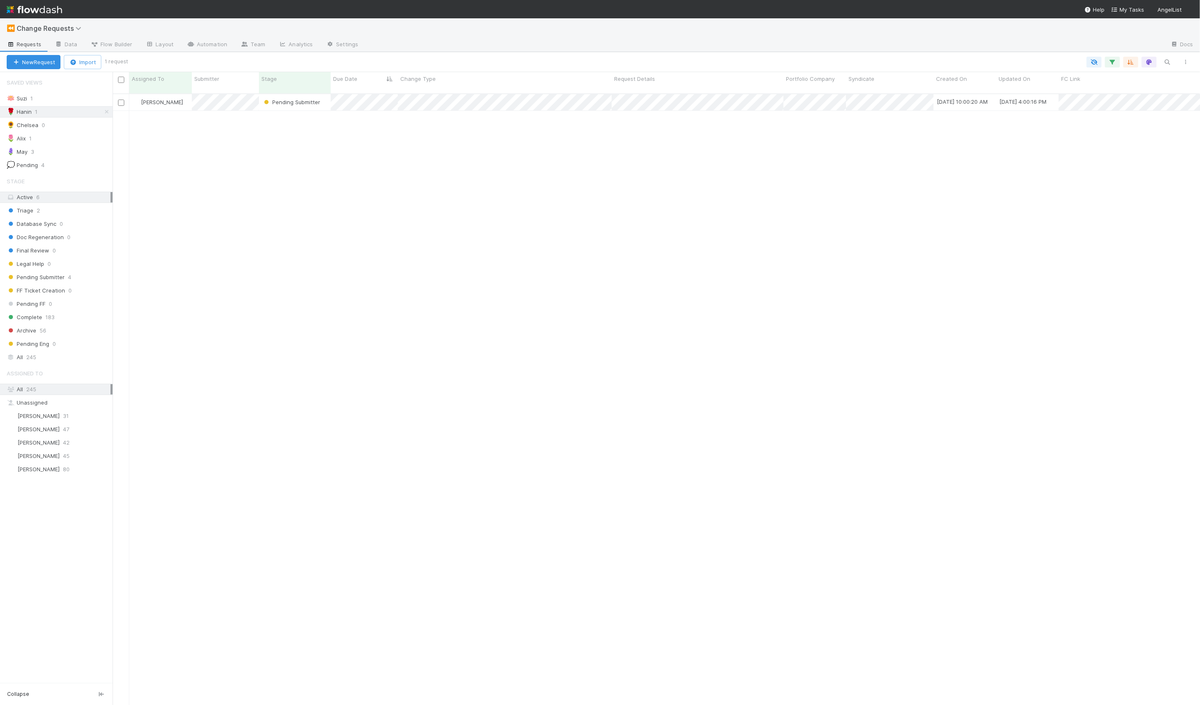
scroll to position [619, 1087]
click at [183, 100] on div "[PERSON_NAME]" at bounding box center [160, 102] width 63 height 16
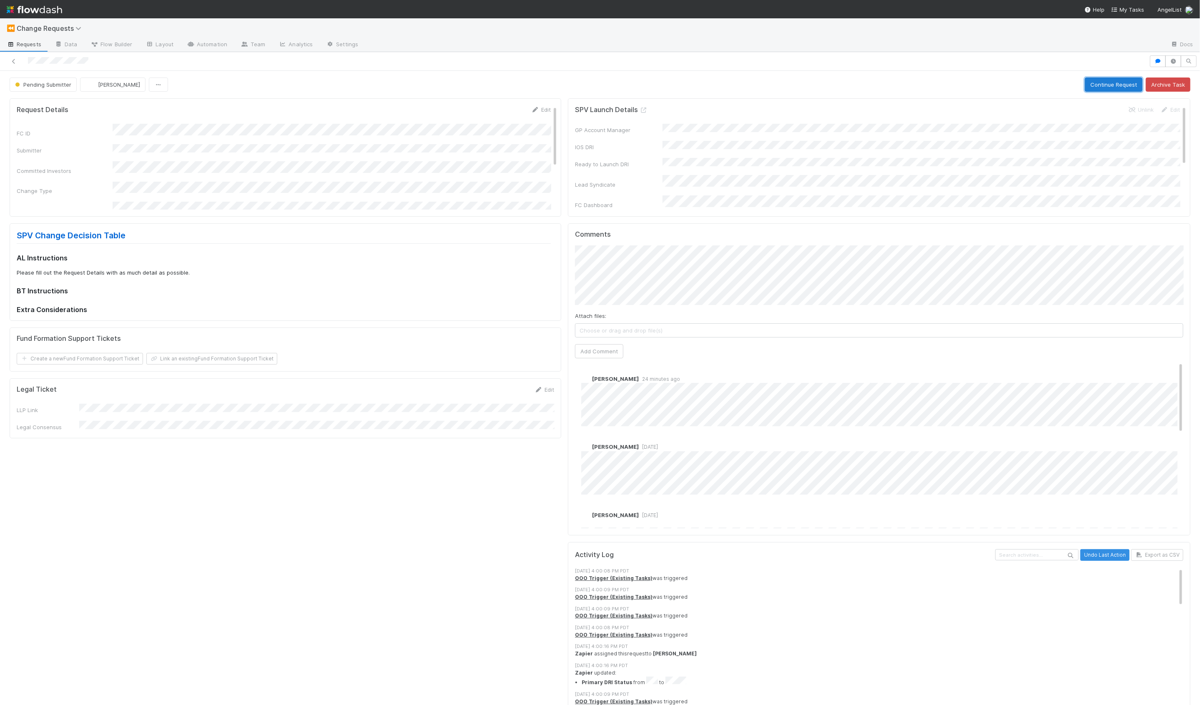
click at [1105, 87] on button "Continue Request" at bounding box center [1114, 85] width 58 height 14
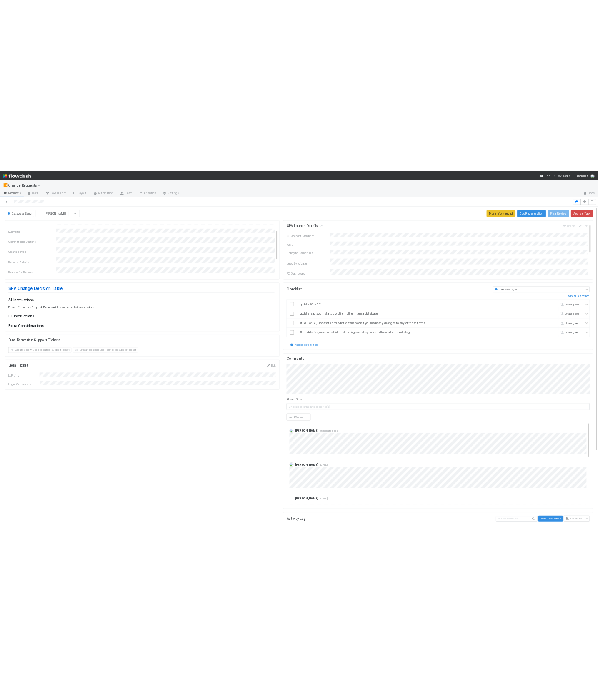
scroll to position [33, 0]
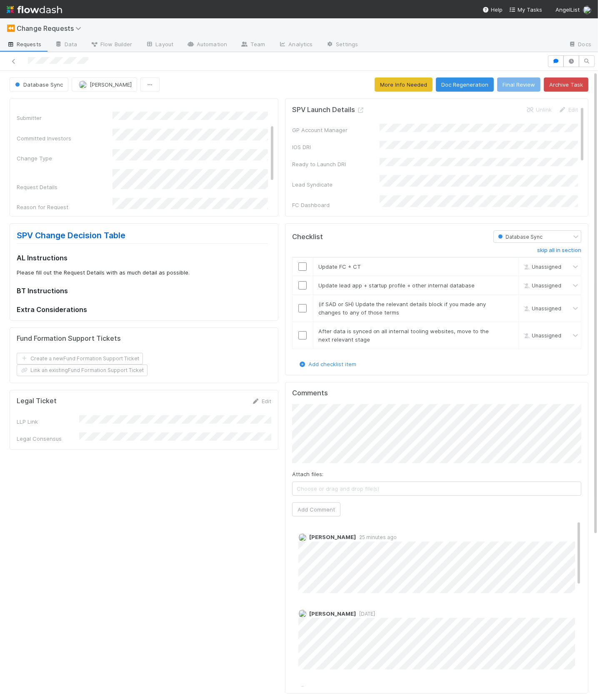
click at [450, 391] on h5 "Comments" at bounding box center [436, 393] width 289 height 8
click at [348, 143] on div "Lead Syndicate" at bounding box center [435, 150] width 286 height 14
click at [338, 147] on div "GP Account Manager IOS DRI Ready to Launch DRI Lead Syndicate FC Dashboard Lead…" at bounding box center [435, 187] width 286 height 192
click at [559, 63] on icon "button" at bounding box center [556, 61] width 8 height 5
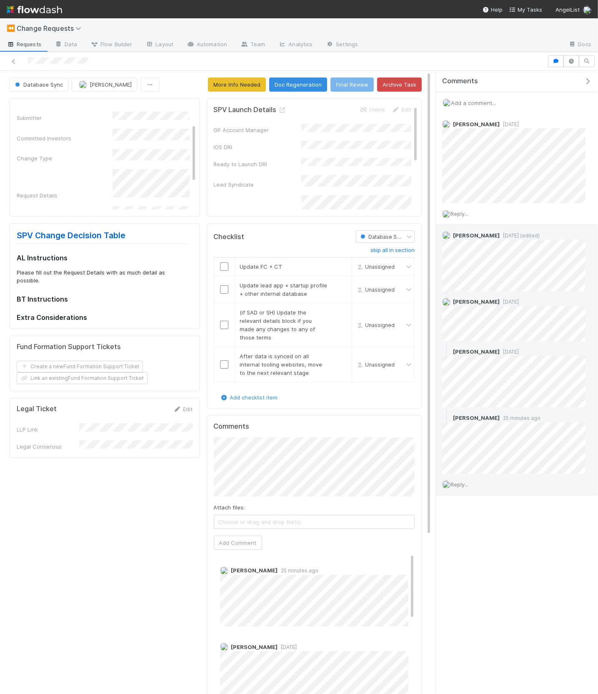
click at [464, 478] on div "Reply..." at bounding box center [514, 484] width 156 height 21
click at [463, 484] on span "Reply..." at bounding box center [460, 484] width 18 height 7
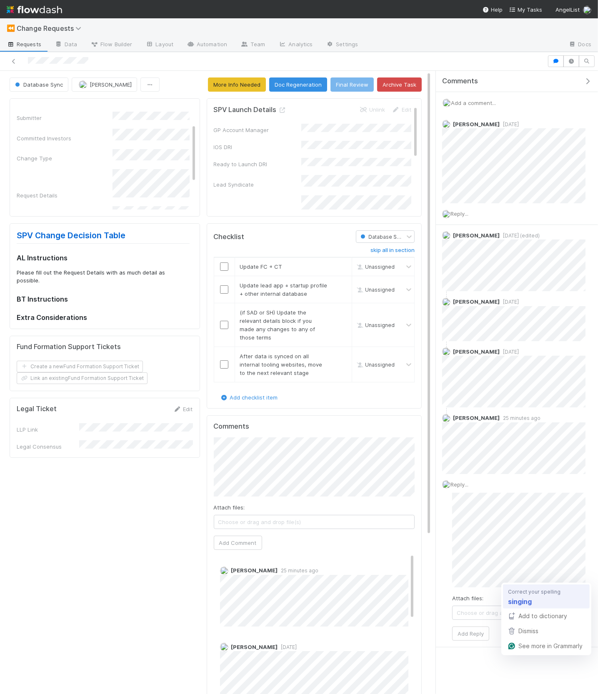
click at [557, 587] on html "⏪ Change Requests Requests Data Flow Builder Layout Automation Team Analytics S…" at bounding box center [299, 347] width 598 height 694
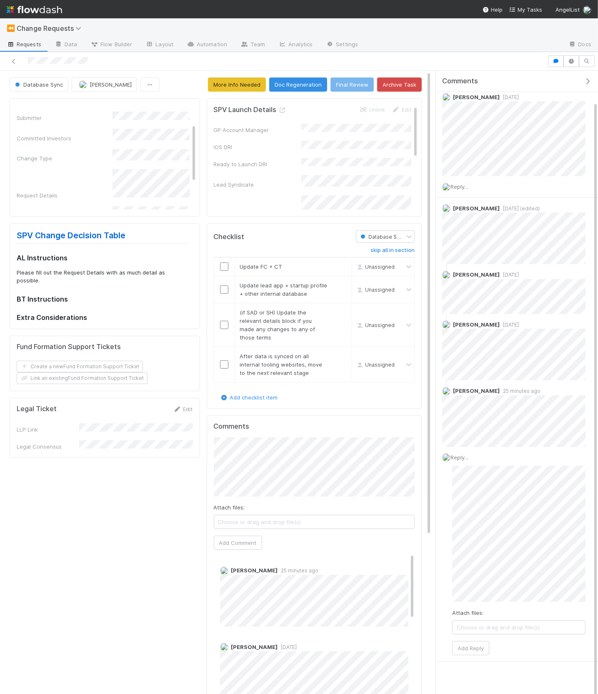
scroll to position [32, 0]
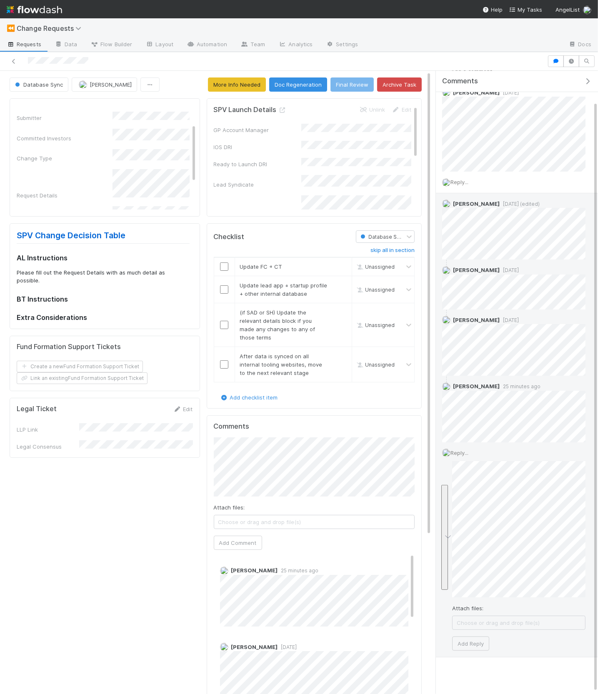
click at [520, 620] on div "Attach files: Choose or drag and drop file(s) Add Reply" at bounding box center [518, 555] width 133 height 189
click at [504, 609] on div "Attach files: Choose or drag and drop file(s) Add Reply" at bounding box center [518, 560] width 133 height 198
click at [484, 648] on button "Add Reply" at bounding box center [470, 652] width 37 height 14
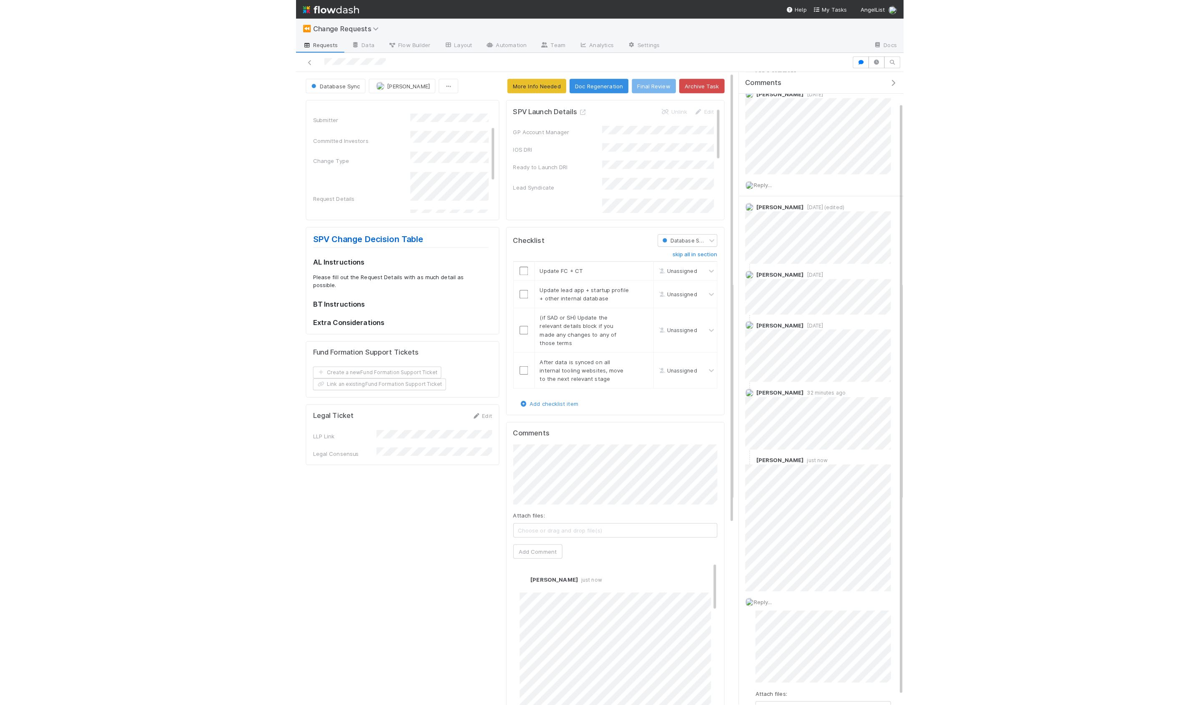
scroll to position [0, 0]
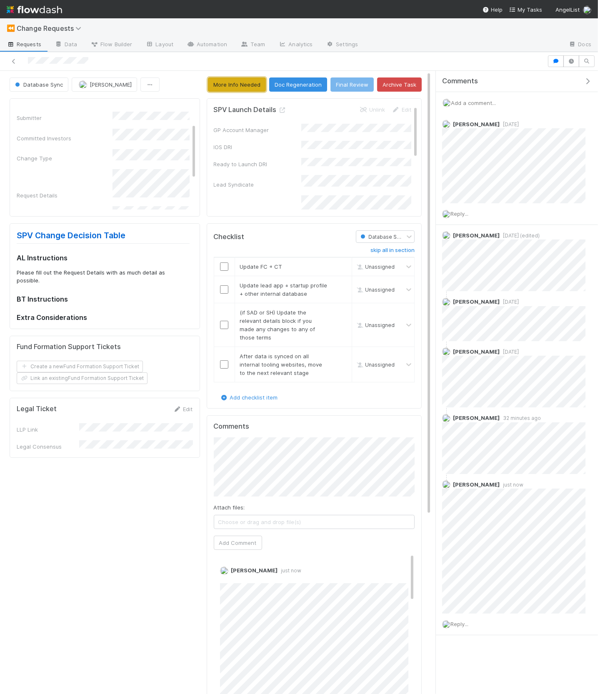
click at [250, 86] on button "More Info Needed" at bounding box center [237, 85] width 58 height 14
